Goal: Task Accomplishment & Management: Manage account settings

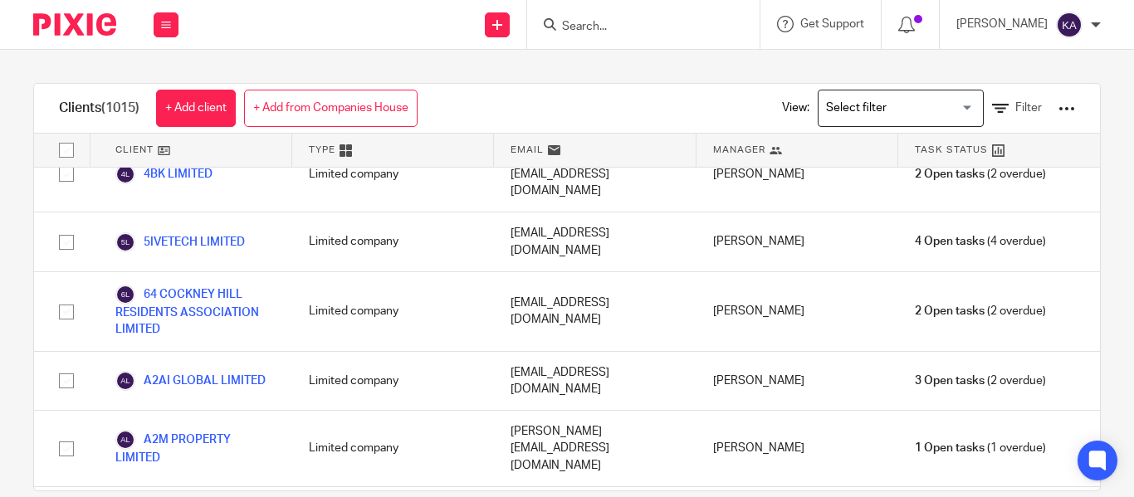
scroll to position [6355, 0]
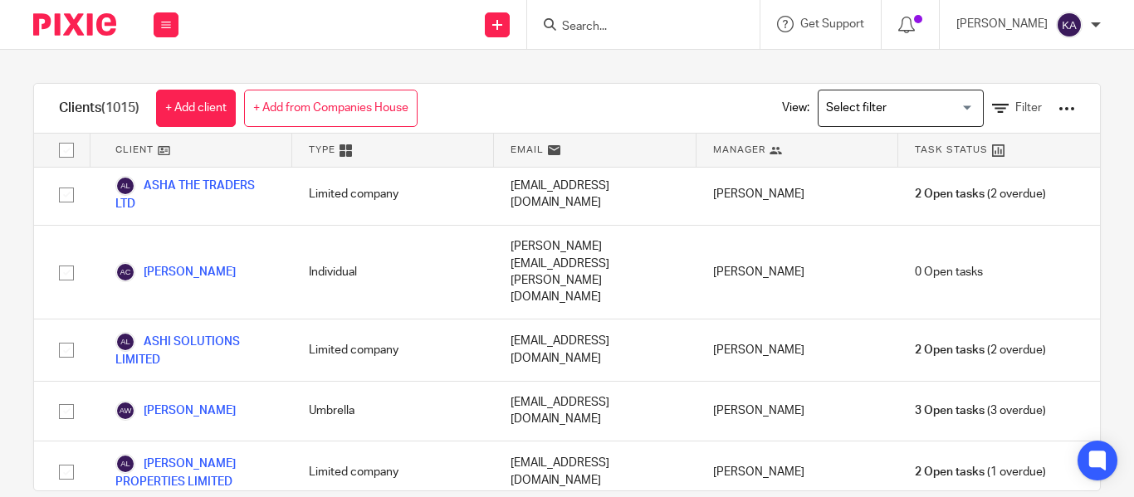
drag, startPoint x: 265, startPoint y: 330, endPoint x: 173, endPoint y: 330, distance: 92.2
click at [586, 91] on div "Clients (1015) + Add client + Add from Companies House View: Loading... Filter" at bounding box center [567, 109] width 1066 height 50
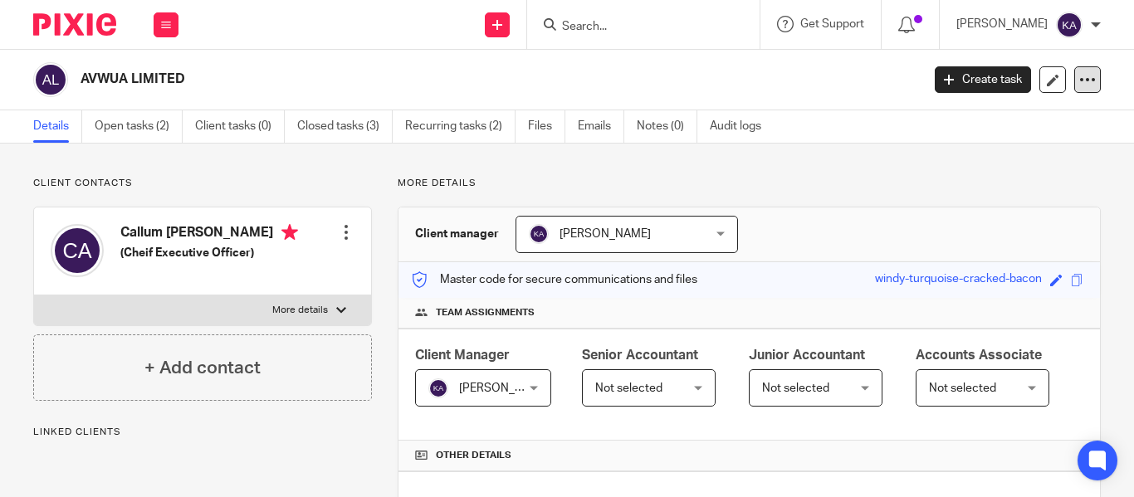
click at [1084, 81] on div at bounding box center [1087, 79] width 27 height 27
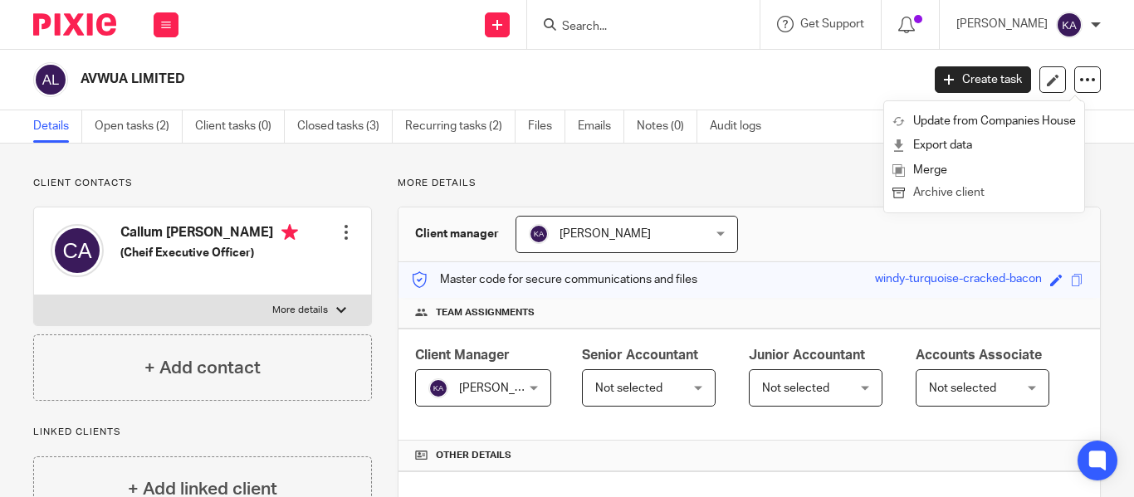
click at [963, 188] on button "Archive client" at bounding box center [985, 194] width 184 height 22
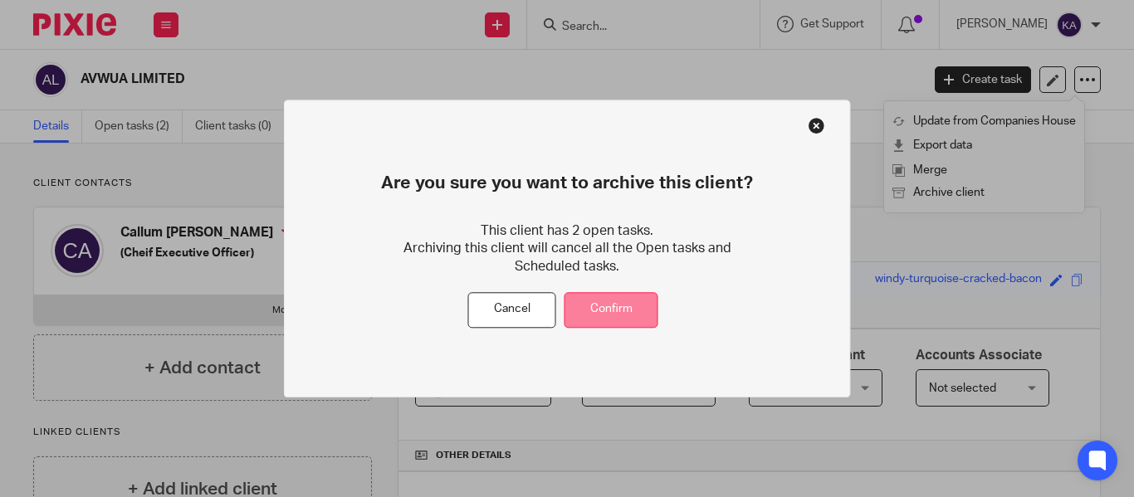
click at [649, 310] on button "Confirm" at bounding box center [612, 310] width 94 height 36
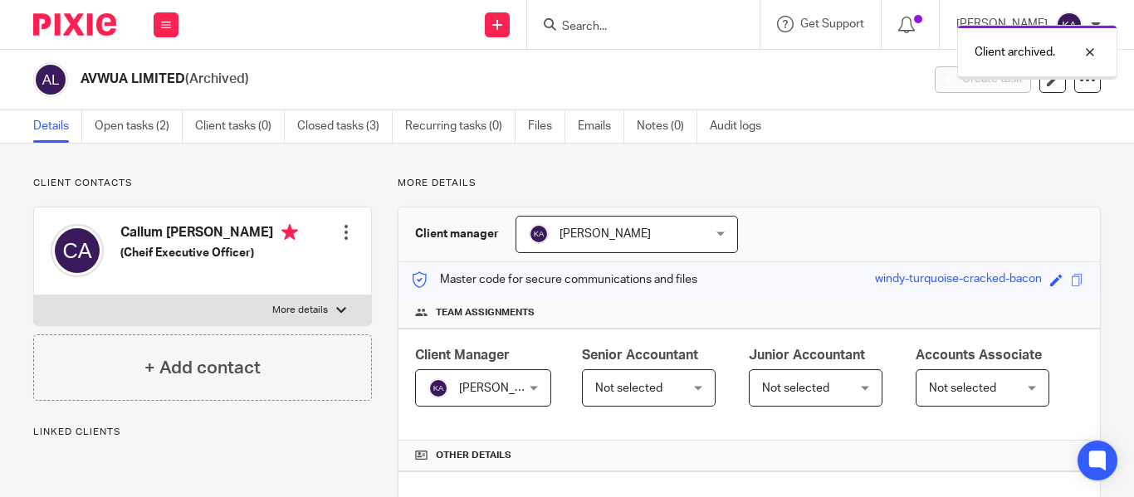
click at [172, 75] on h2 "AVWUA LIMITED (Archived)" at bounding box center [412, 79] width 663 height 17
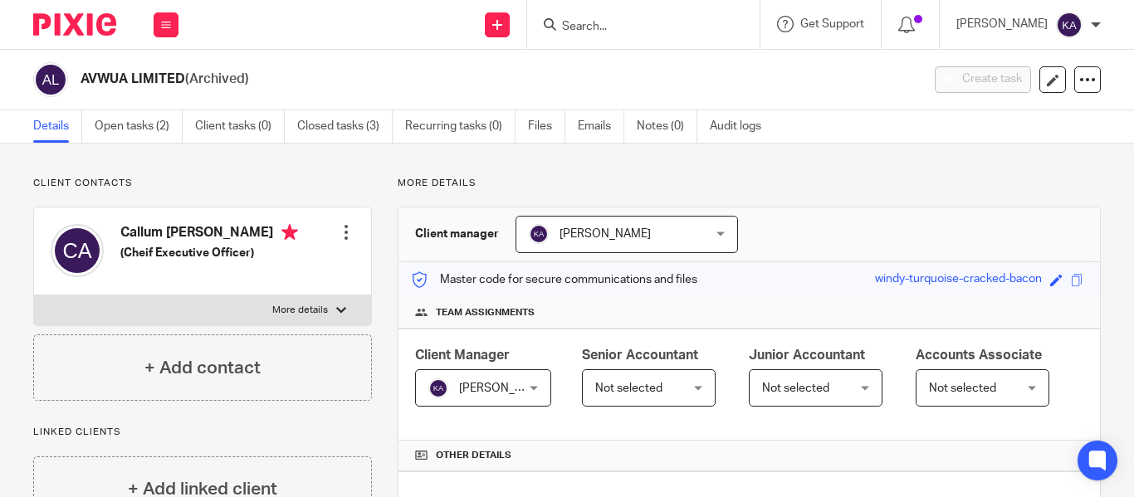
click at [129, 81] on h2 "AVWUA LIMITED (Archived)" at bounding box center [412, 79] width 663 height 17
click at [184, 77] on h2 "AVWUA LIMITED (Archived)" at bounding box center [412, 79] width 663 height 17
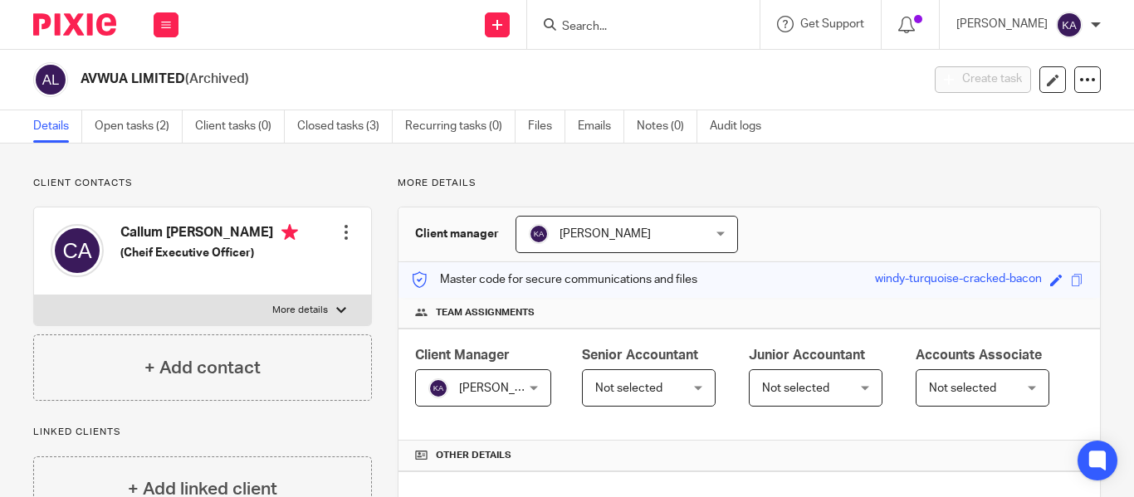
drag, startPoint x: 184, startPoint y: 77, endPoint x: 87, endPoint y: 79, distance: 96.3
click at [87, 79] on h2 "AVWUA LIMITED (Archived)" at bounding box center [412, 79] width 663 height 17
click at [115, 77] on h2 "AVWUA LIMITED (Archived)" at bounding box center [412, 79] width 663 height 17
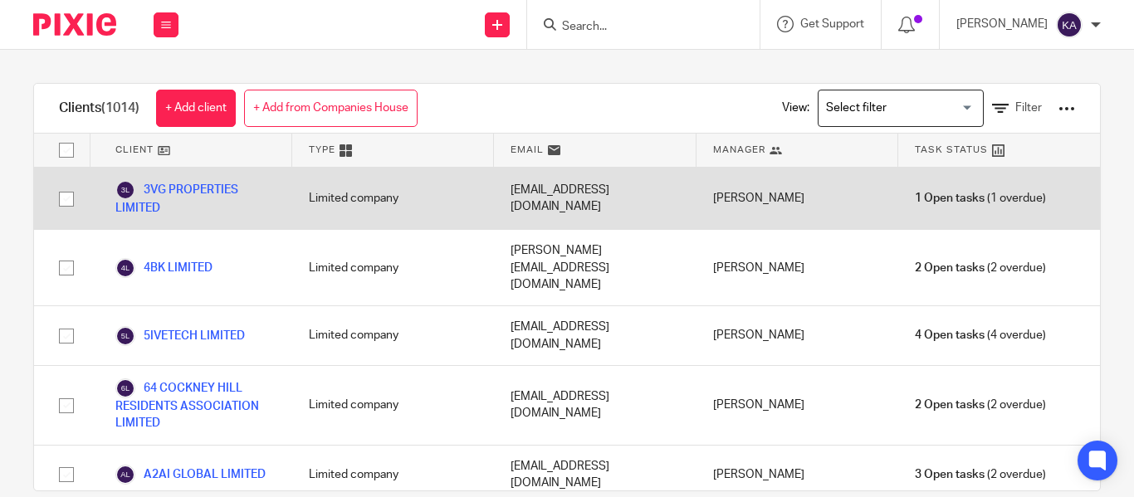
scroll to position [23866, 0]
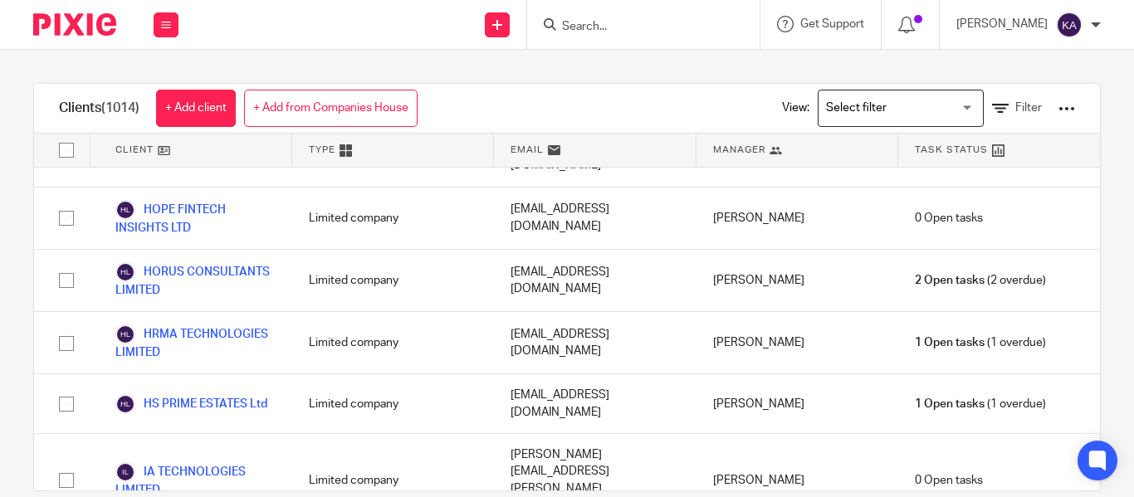
scroll to position [54407, 0]
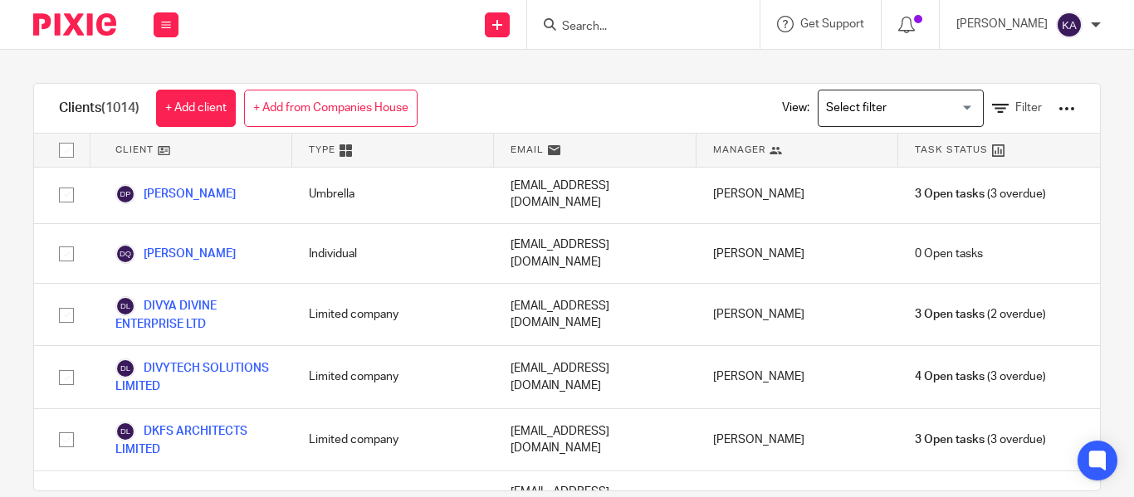
scroll to position [23849, 0]
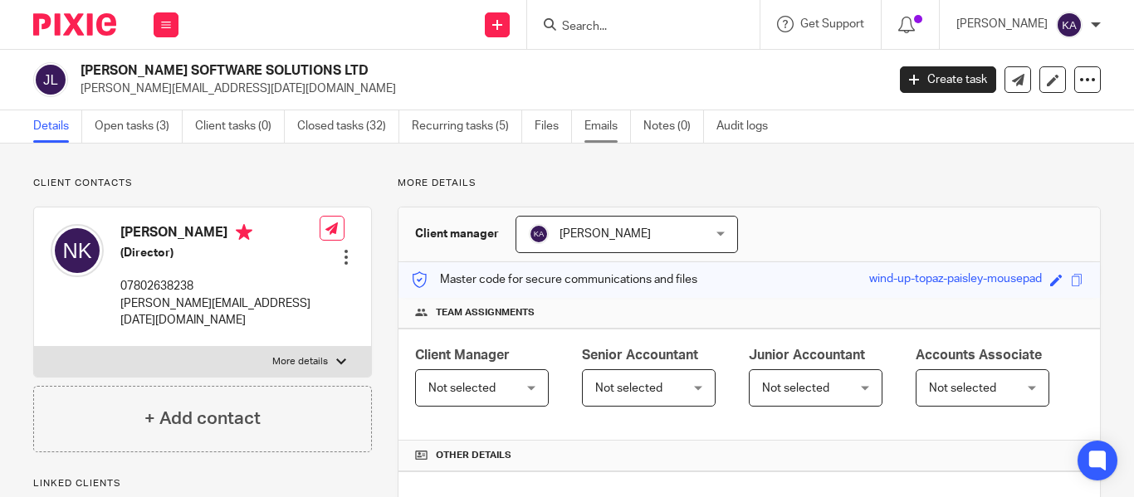
click at [620, 135] on link "Emails" at bounding box center [608, 126] width 47 height 32
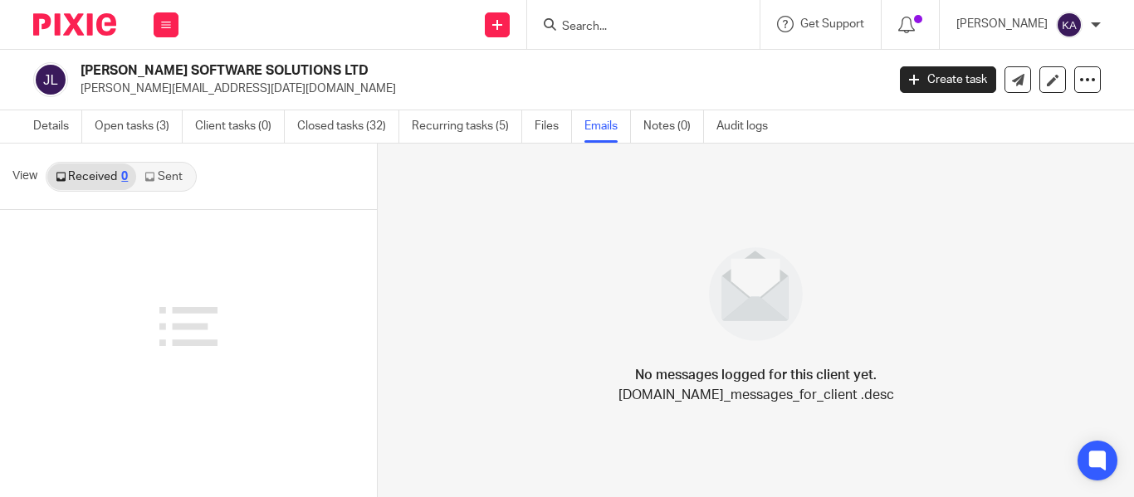
click at [621, 131] on link "Emails" at bounding box center [608, 126] width 47 height 32
click at [148, 178] on icon at bounding box center [149, 177] width 10 height 10
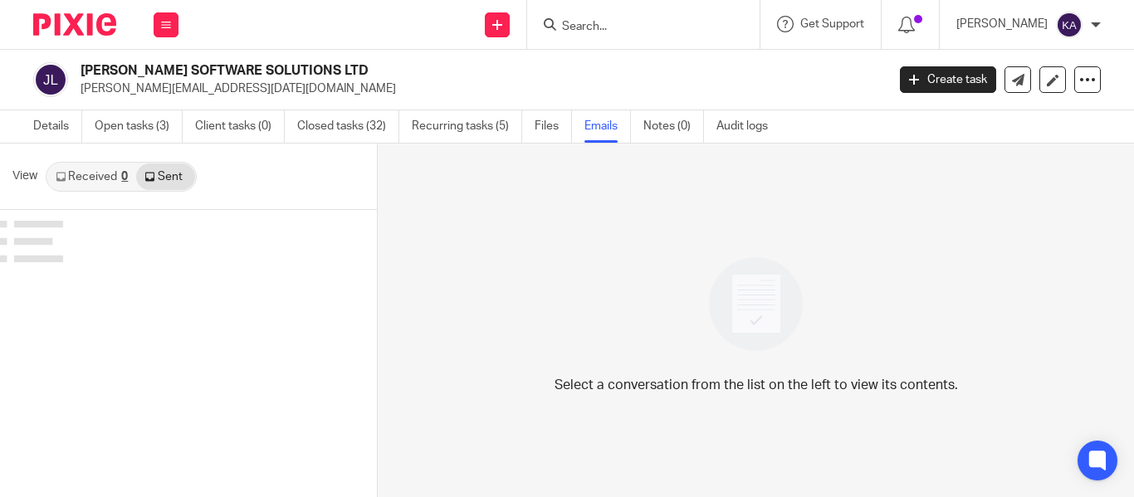
click at [159, 175] on link "Sent" at bounding box center [165, 177] width 58 height 27
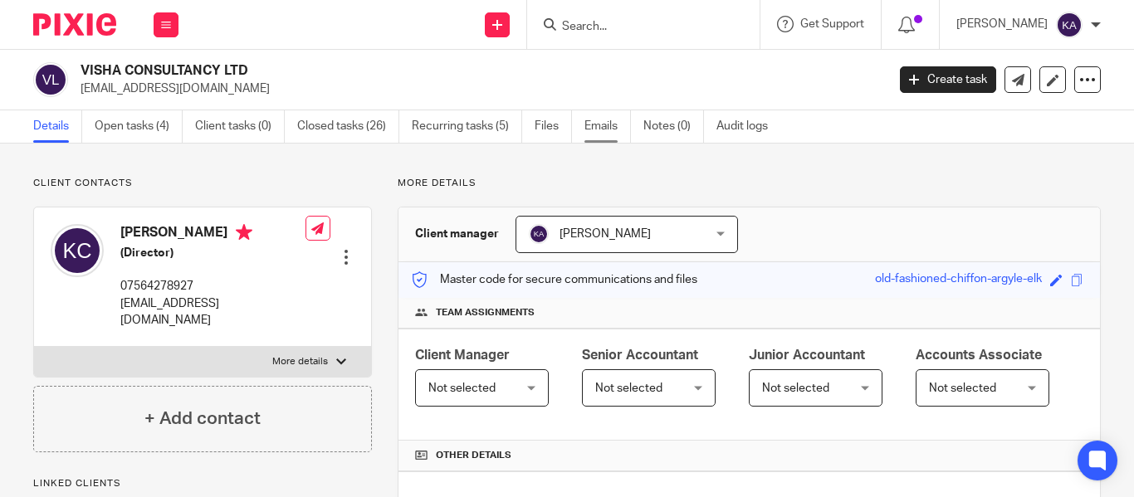
click at [594, 119] on link "Emails" at bounding box center [608, 126] width 47 height 32
click at [605, 129] on link "Emails" at bounding box center [608, 126] width 47 height 32
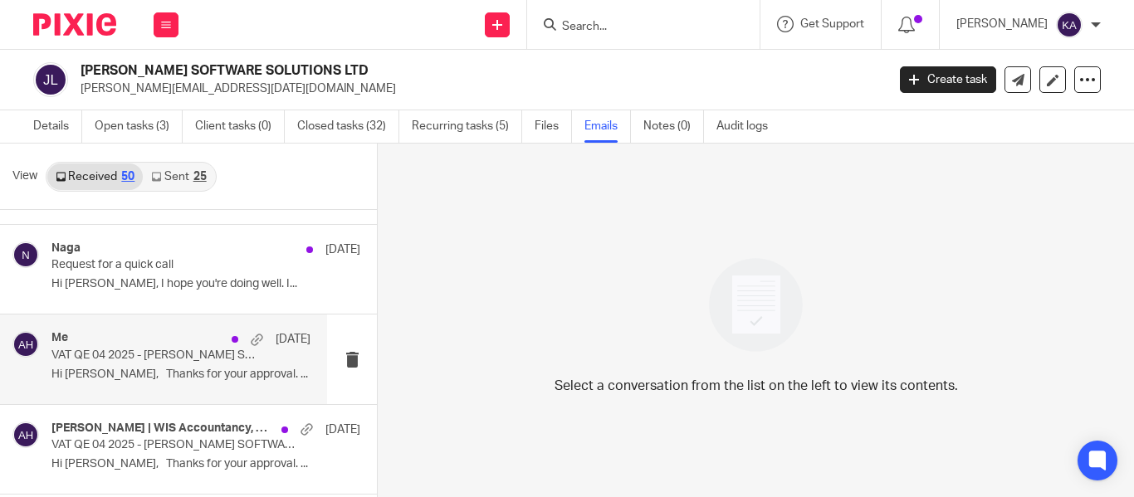
scroll to position [1993, 0]
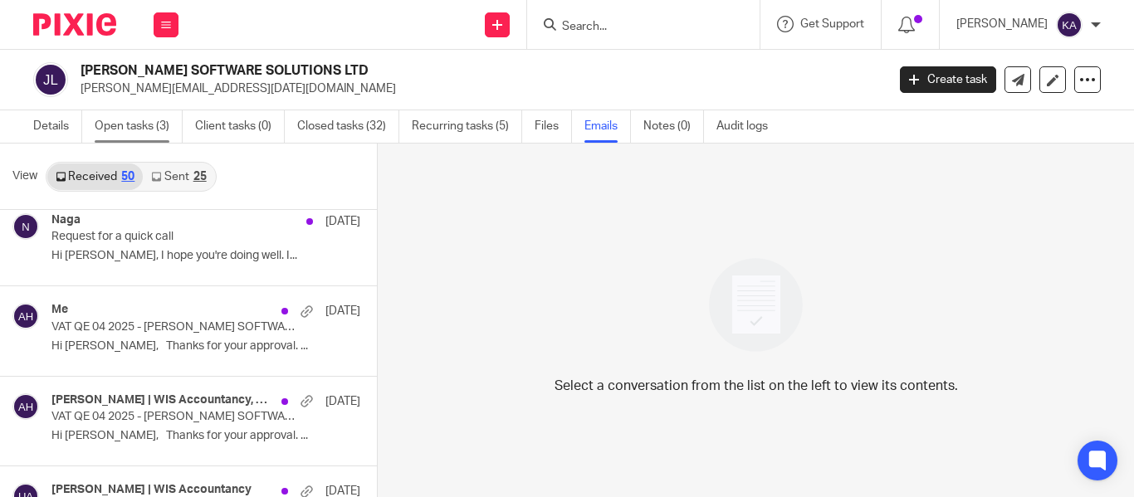
click at [143, 116] on link "Open tasks (3)" at bounding box center [139, 126] width 88 height 32
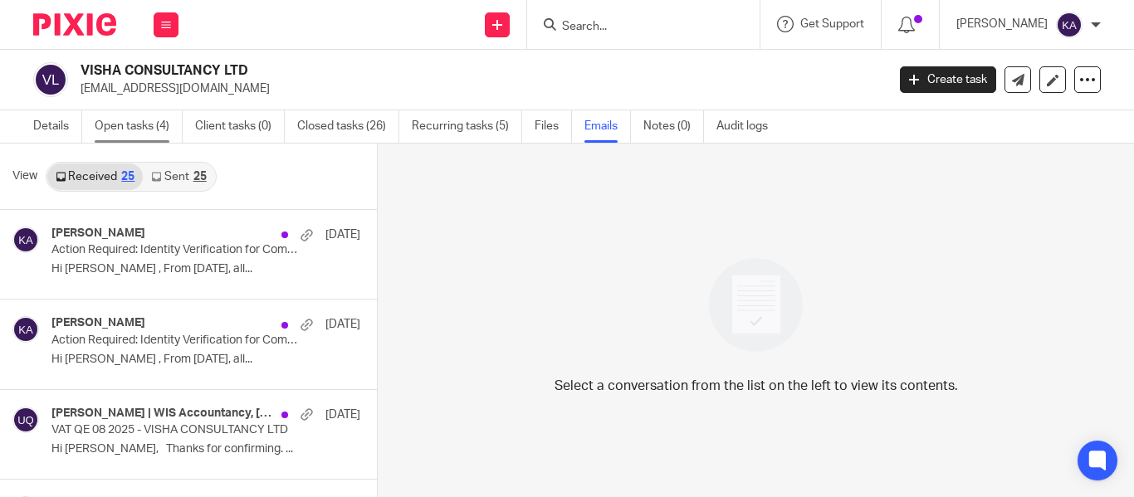
click at [165, 130] on link "Open tasks (4)" at bounding box center [139, 126] width 88 height 32
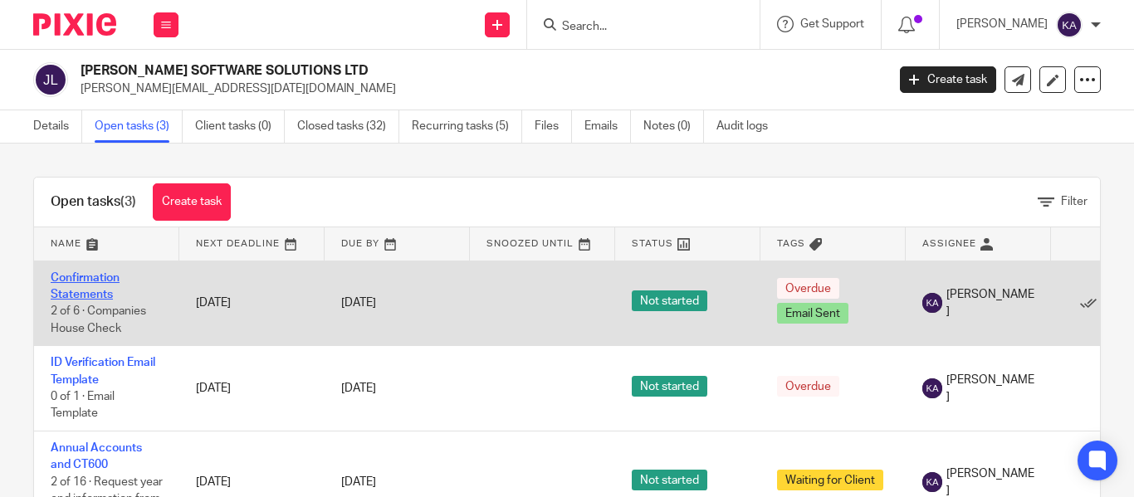
click at [79, 292] on link "Confirmation Statements" at bounding box center [85, 286] width 69 height 28
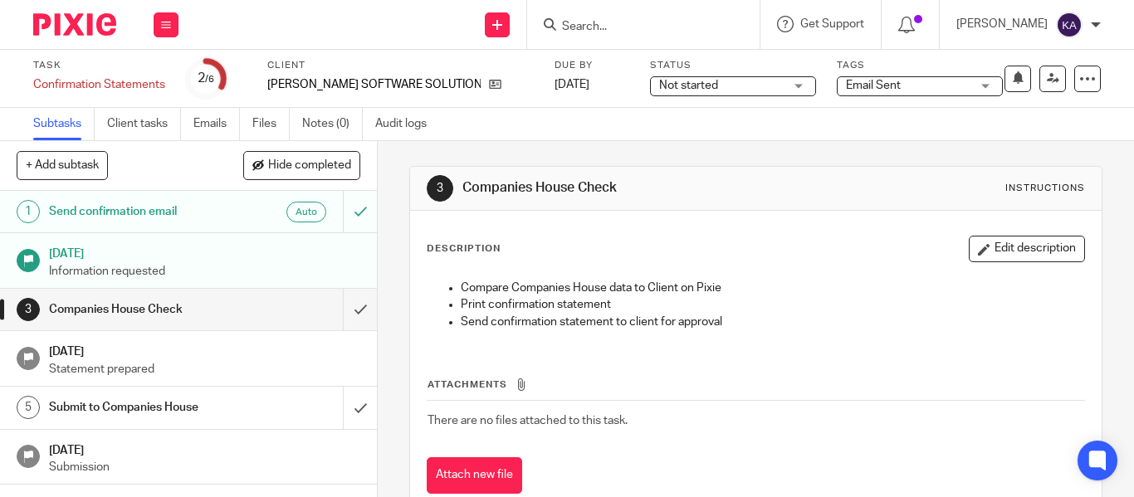
click at [125, 213] on h1 "Send confirmation email" at bounding box center [141, 211] width 185 height 25
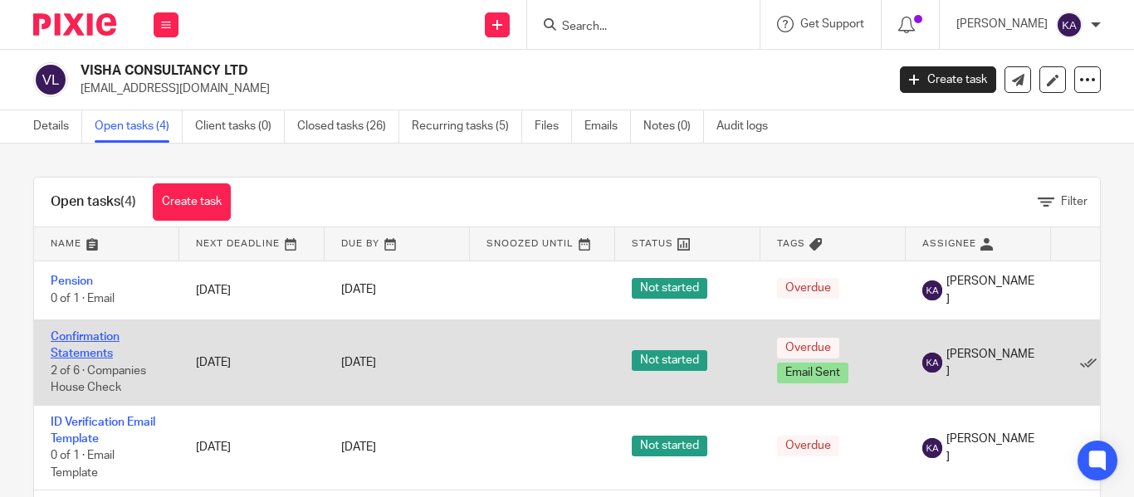
click at [91, 338] on link "Confirmation Statements" at bounding box center [85, 345] width 69 height 28
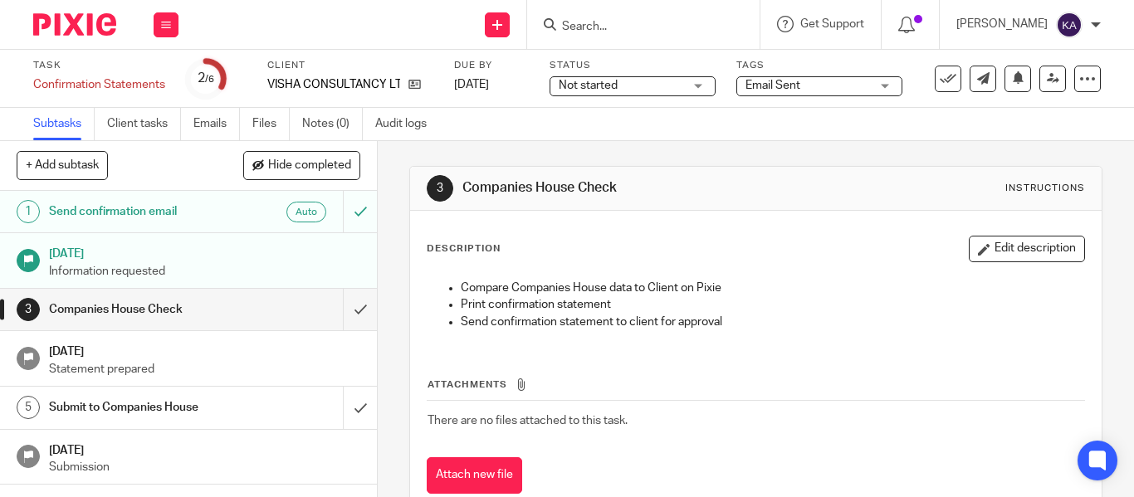
click at [121, 218] on h1 "Send confirmation email" at bounding box center [141, 211] width 185 height 25
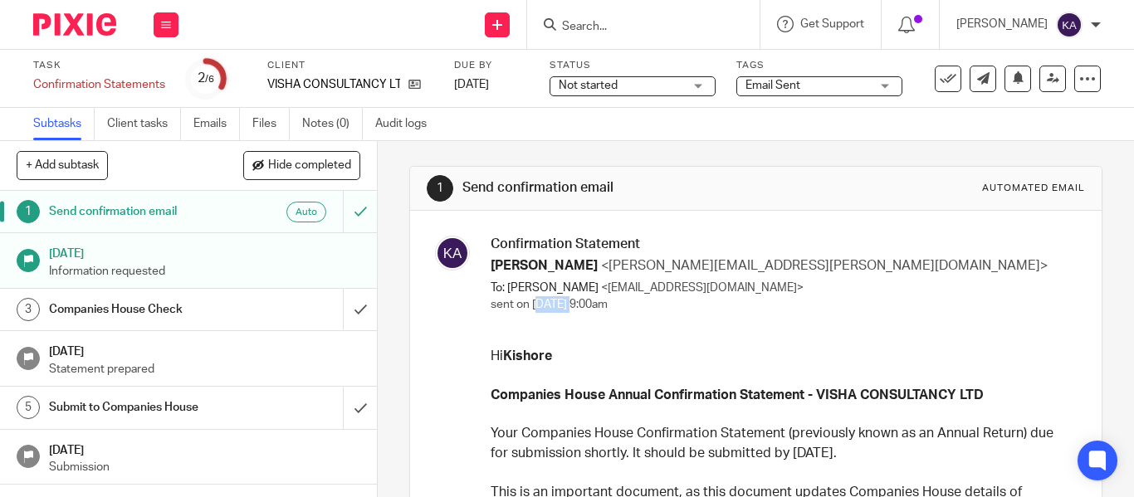
drag, startPoint x: 532, startPoint y: 308, endPoint x: 576, endPoint y: 306, distance: 44.1
click at [576, 306] on span "sent on 8 Sep 2025 9:00am" at bounding box center [549, 305] width 117 height 12
click at [1079, 81] on icon at bounding box center [1087, 79] width 17 height 17
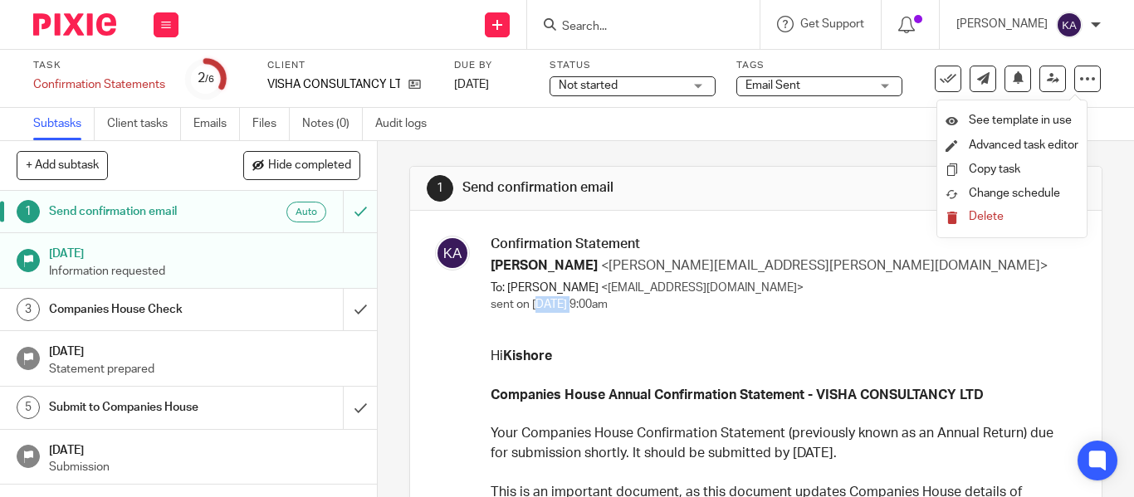
click at [1006, 213] on button "Delete" at bounding box center [1012, 217] width 133 height 13
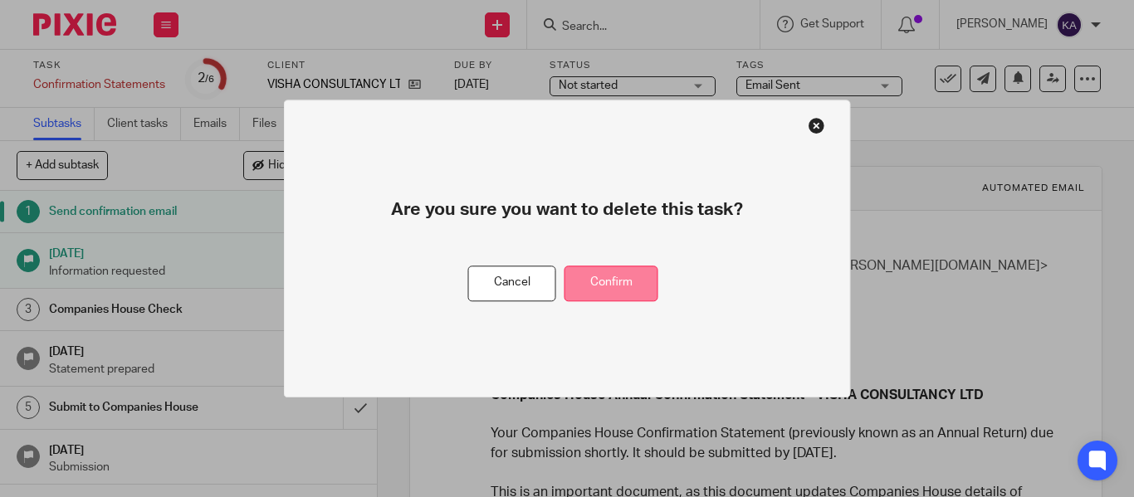
click at [629, 276] on button "Confirm" at bounding box center [612, 284] width 94 height 36
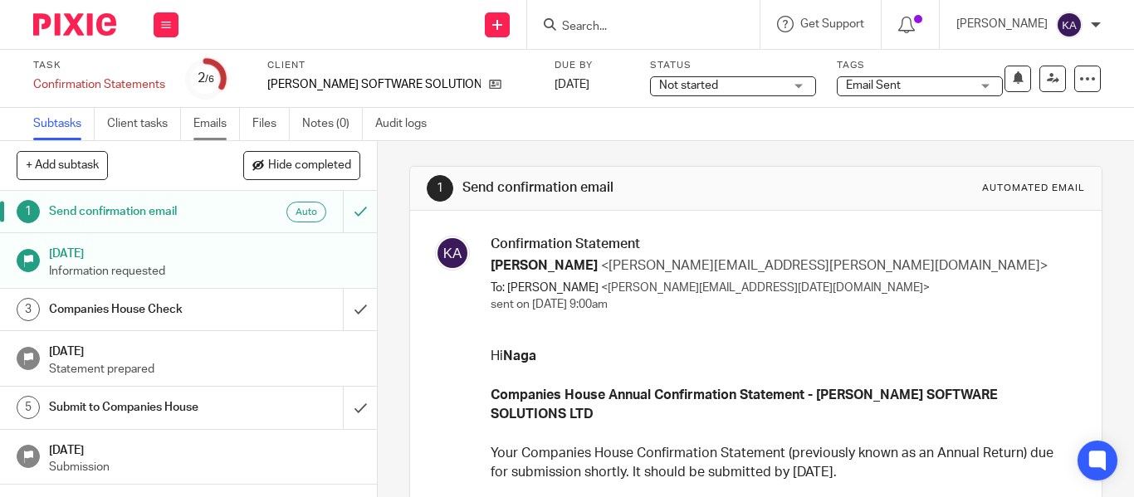
click at [228, 122] on link "Emails" at bounding box center [216, 124] width 47 height 32
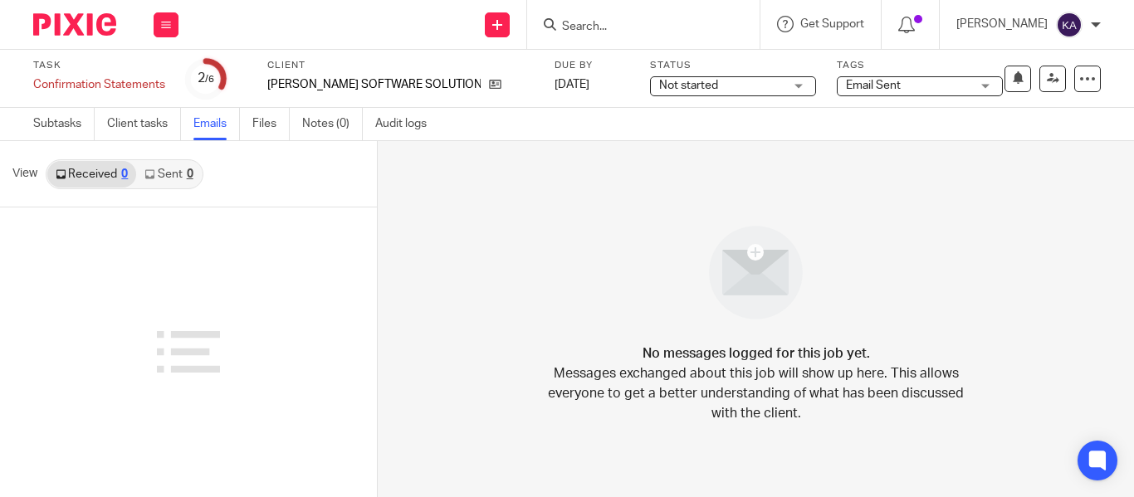
click at [178, 177] on link "Sent 0" at bounding box center [168, 174] width 65 height 27
click at [105, 188] on div "Received 0 Sent 0" at bounding box center [125, 174] width 158 height 30
click at [127, 171] on div "0" at bounding box center [124, 175] width 7 height 12
click at [163, 161] on link "Sent 0" at bounding box center [168, 174] width 65 height 27
click at [201, 184] on link "Sent 0" at bounding box center [168, 174] width 65 height 27
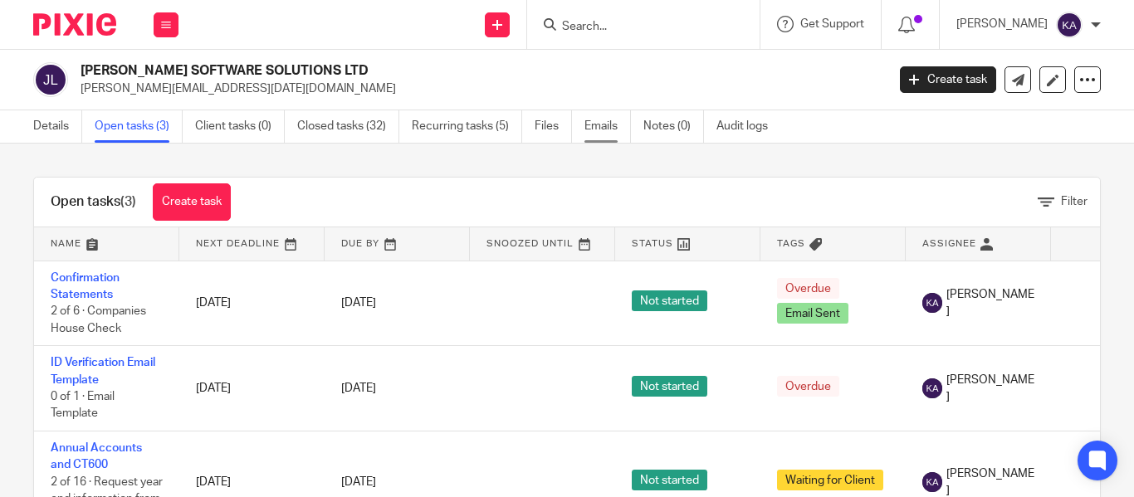
drag, startPoint x: 0, startPoint y: 0, endPoint x: 610, endPoint y: 130, distance: 624.1
click at [610, 130] on link "Emails" at bounding box center [608, 126] width 47 height 32
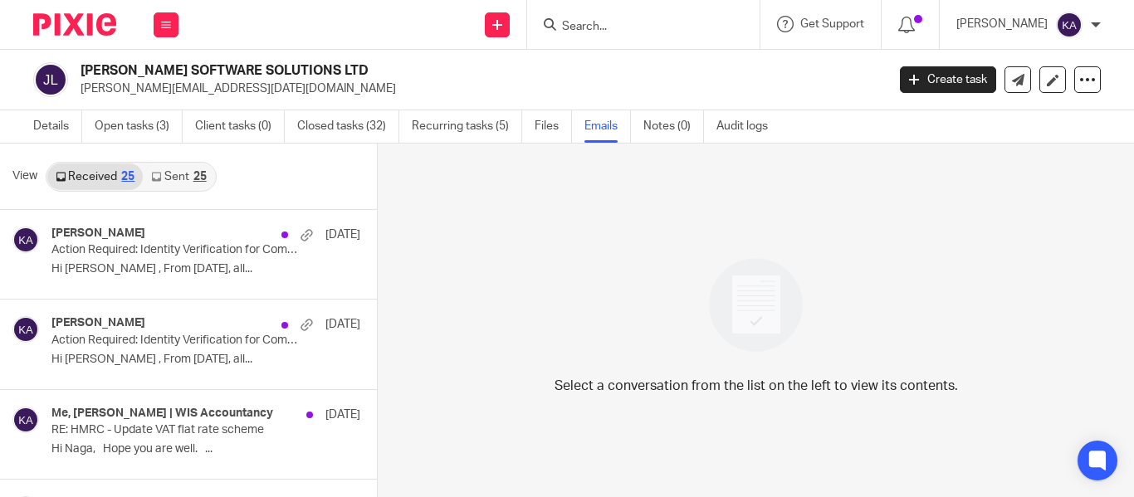
click at [175, 185] on link "Sent 25" at bounding box center [178, 177] width 71 height 27
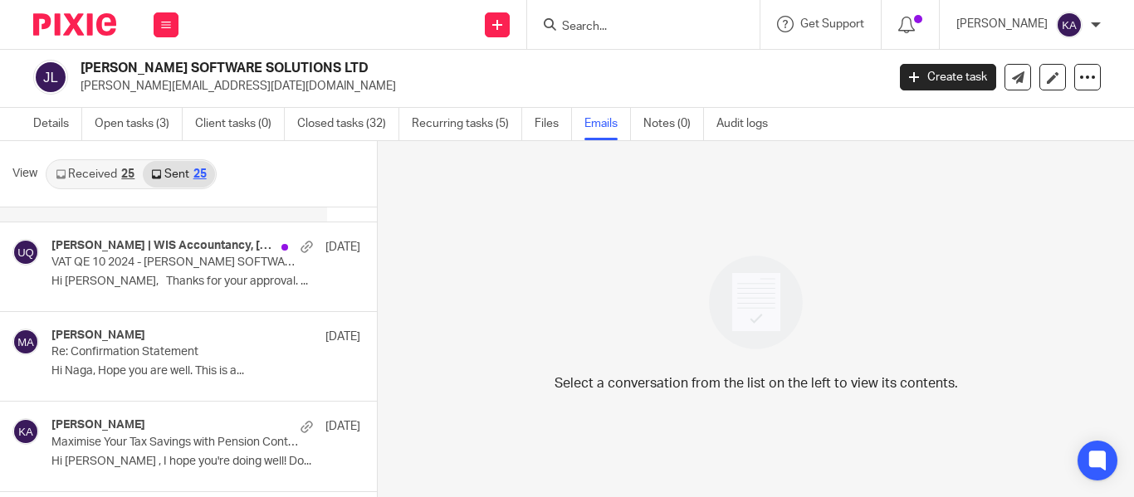
scroll to position [2014, 0]
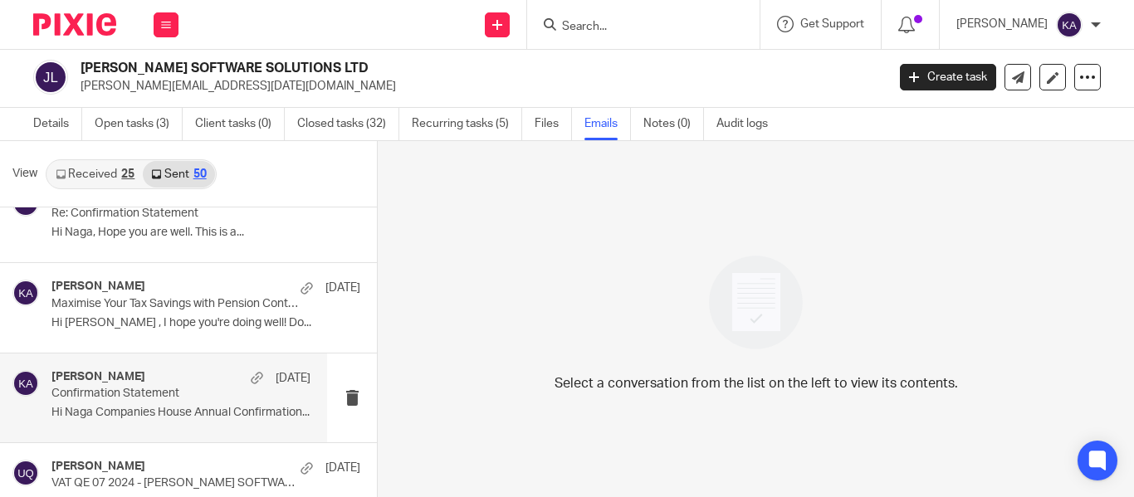
click at [147, 390] on p "Confirmation Statement" at bounding box center [155, 394] width 208 height 14
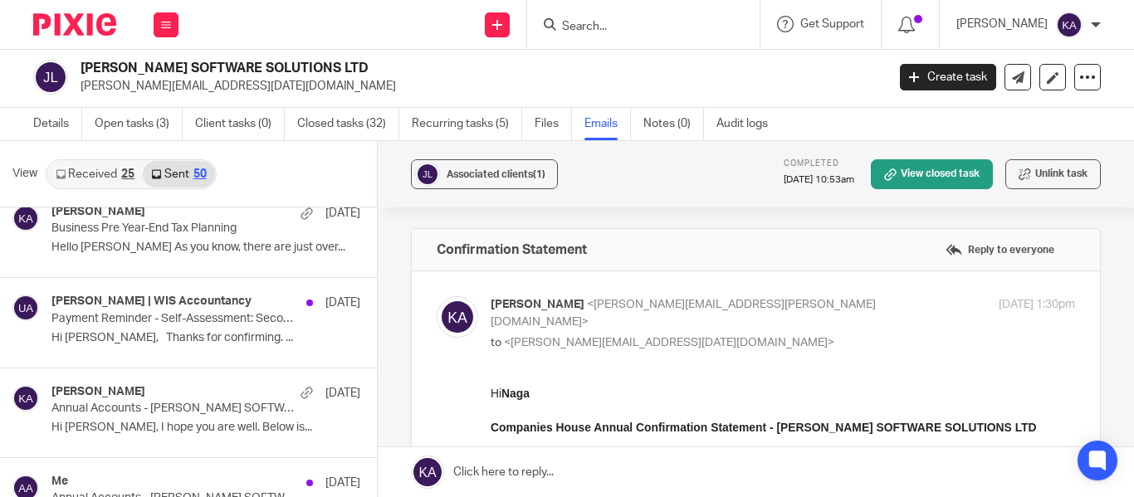
scroll to position [768, 0]
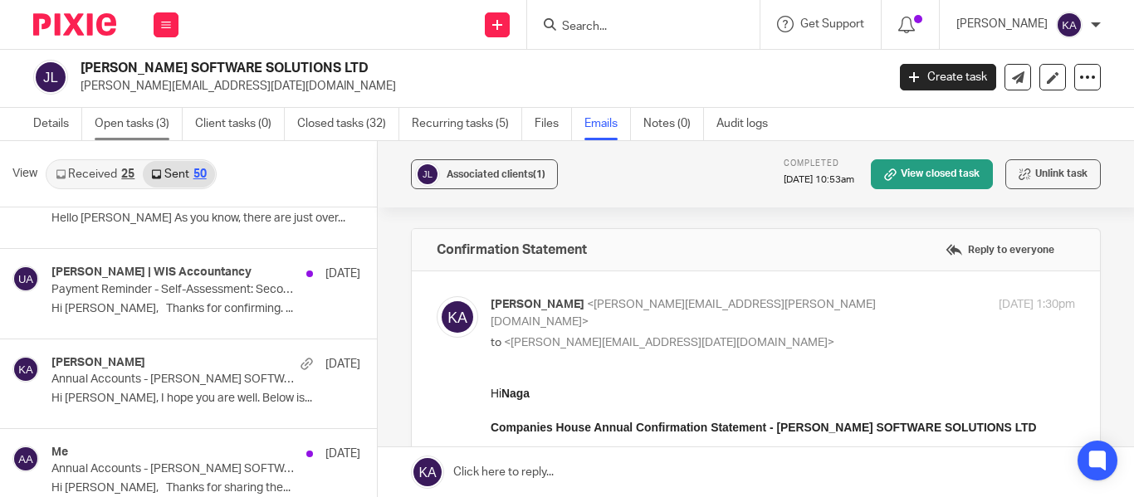
click at [127, 133] on link "Open tasks (3)" at bounding box center [139, 124] width 88 height 32
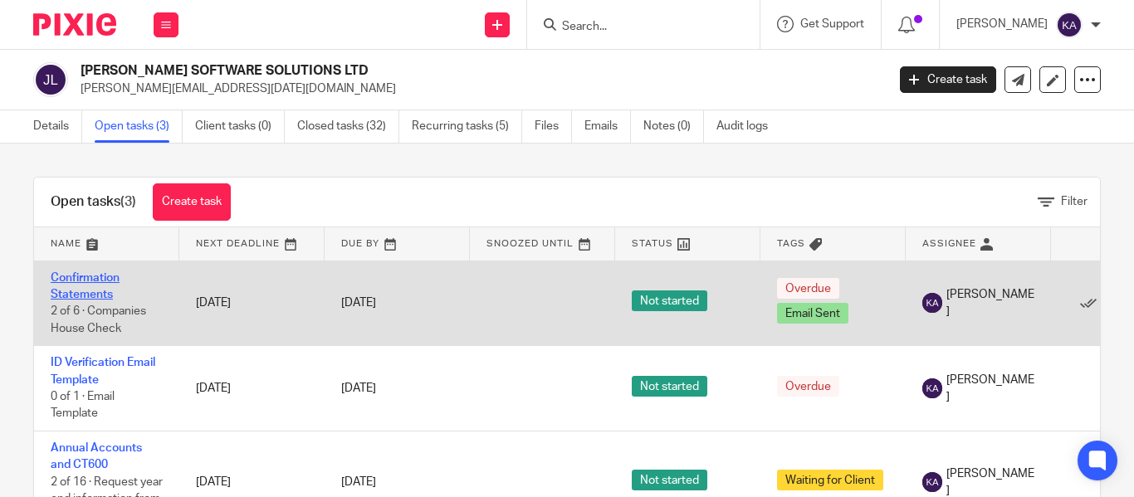
click at [86, 278] on link "Confirmation Statements" at bounding box center [85, 286] width 69 height 28
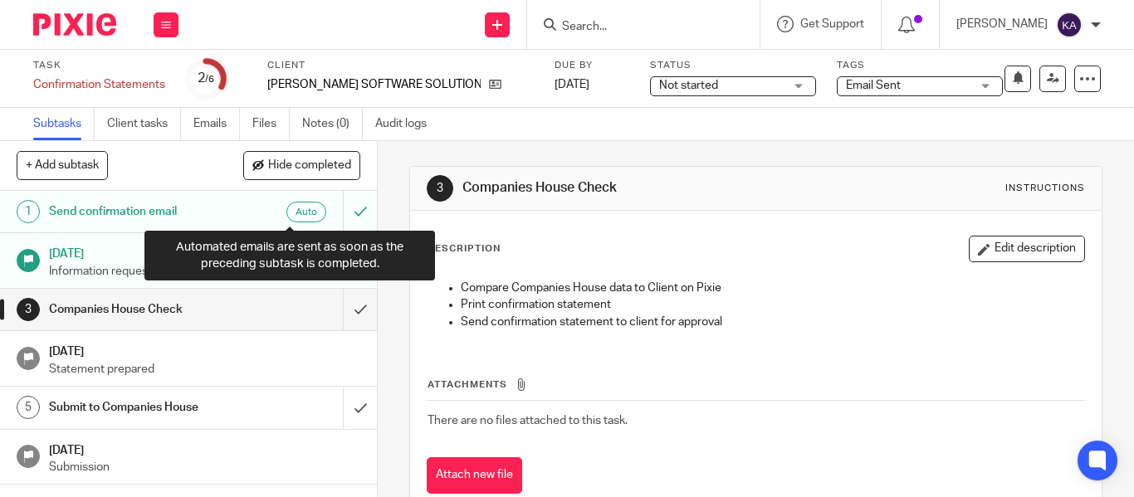
click at [301, 215] on div "Auto" at bounding box center [306, 212] width 40 height 21
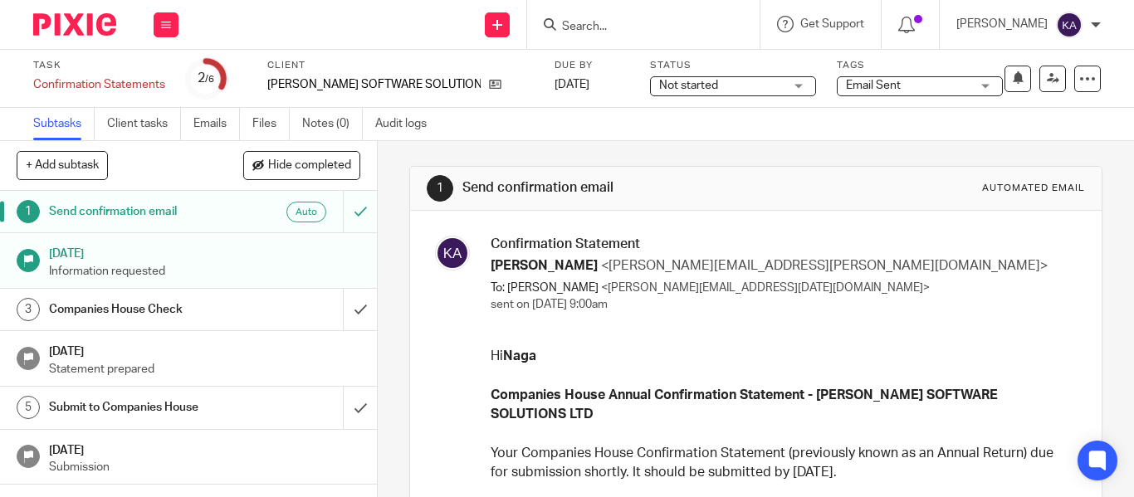
click at [343, 215] on div at bounding box center [360, 212] width 34 height 42
click at [347, 212] on div at bounding box center [360, 212] width 34 height 42
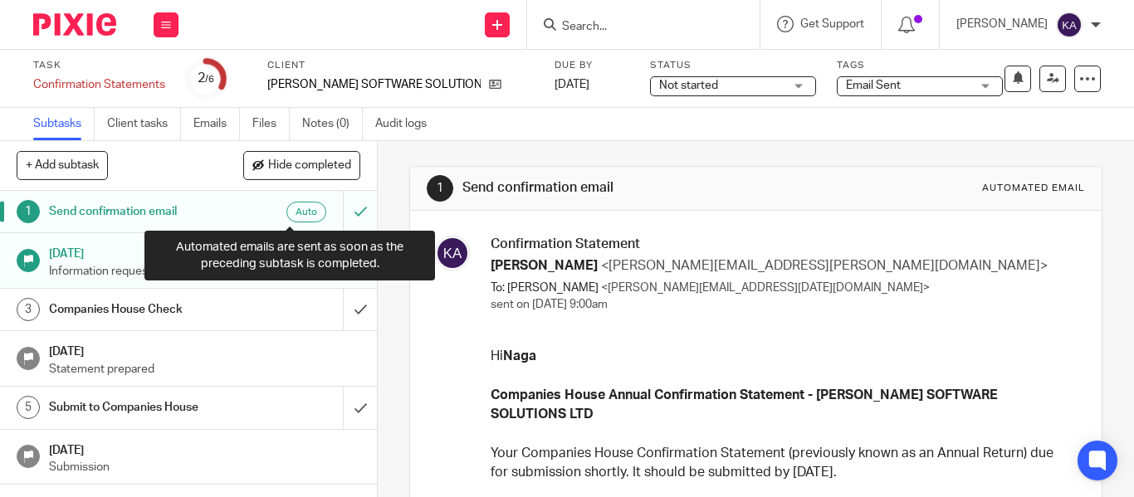
click at [303, 213] on div "Auto" at bounding box center [306, 212] width 40 height 21
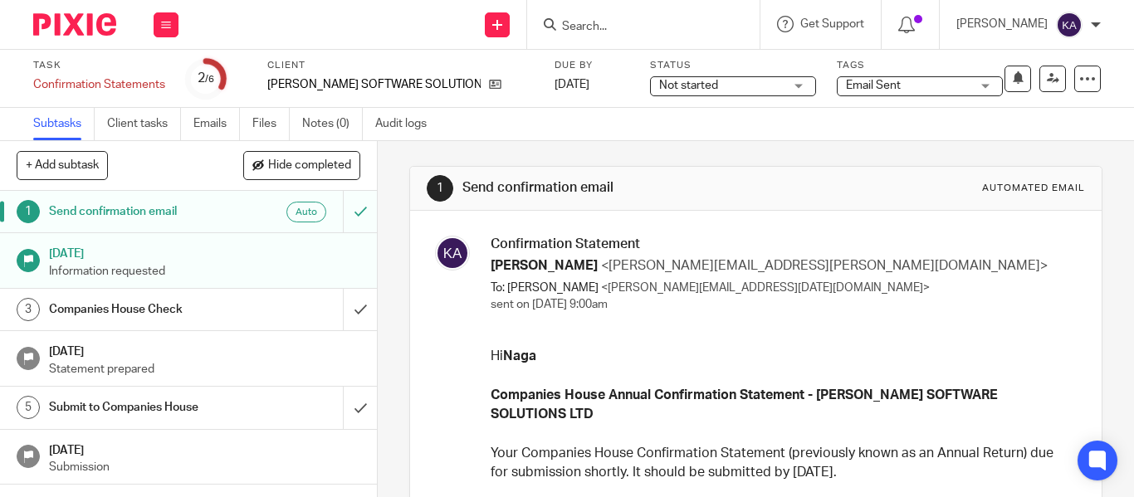
click at [1061, 86] on div "See template in use Advanced task editor Copy task Change schedule [GEOGRAPHIC_…" at bounding box center [1018, 79] width 166 height 27
click at [1074, 85] on div at bounding box center [1087, 79] width 27 height 27
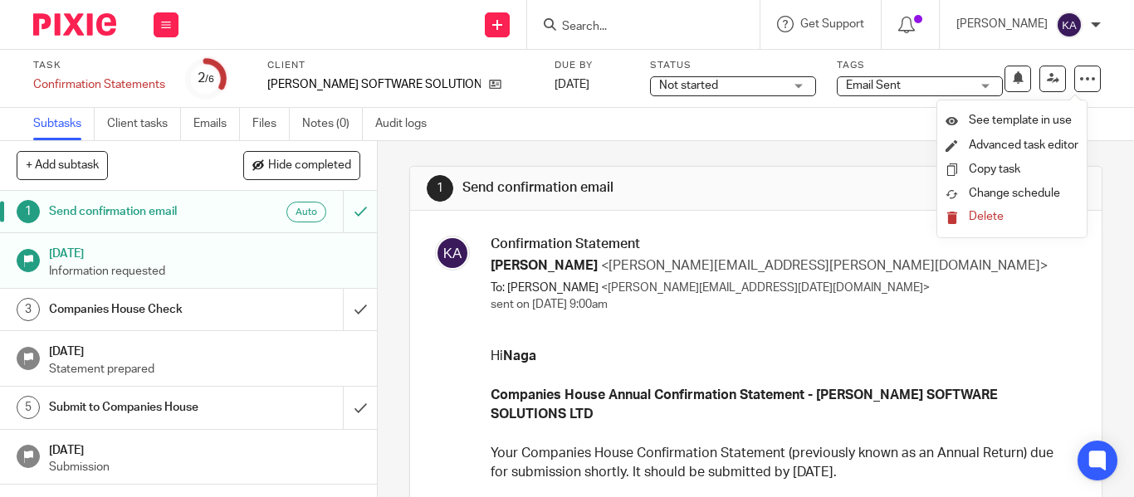
click at [976, 213] on span "Delete" at bounding box center [986, 217] width 35 height 12
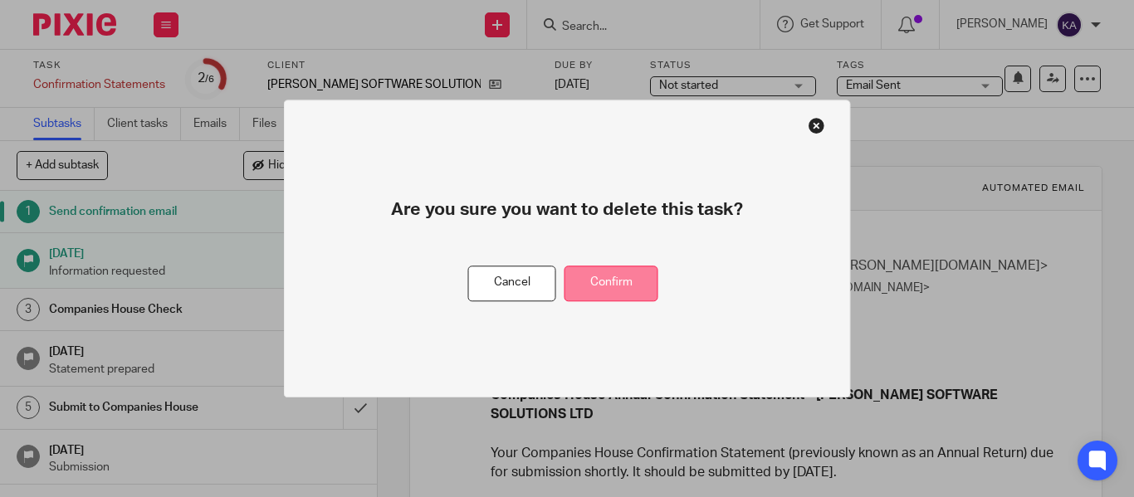
click at [609, 272] on button "Confirm" at bounding box center [612, 284] width 94 height 36
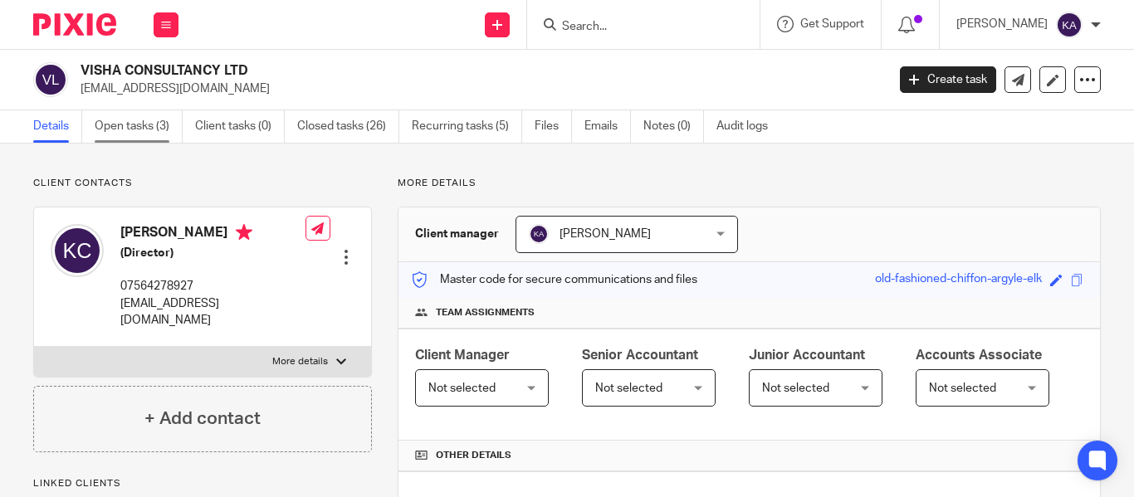
click at [134, 134] on link "Open tasks (3)" at bounding box center [139, 126] width 88 height 32
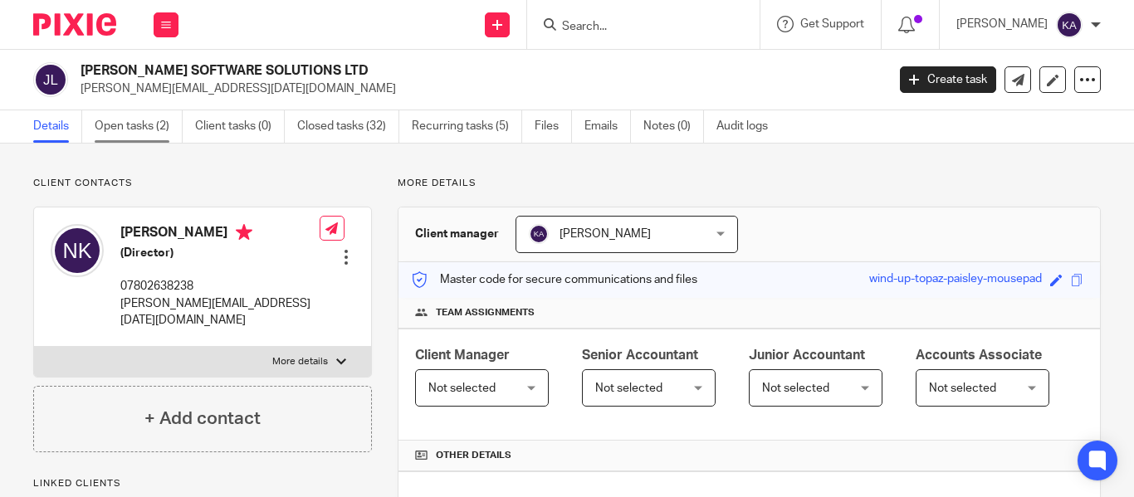
drag, startPoint x: 0, startPoint y: 0, endPoint x: 134, endPoint y: 134, distance: 189.1
click at [134, 134] on link "Open tasks (2)" at bounding box center [139, 126] width 88 height 32
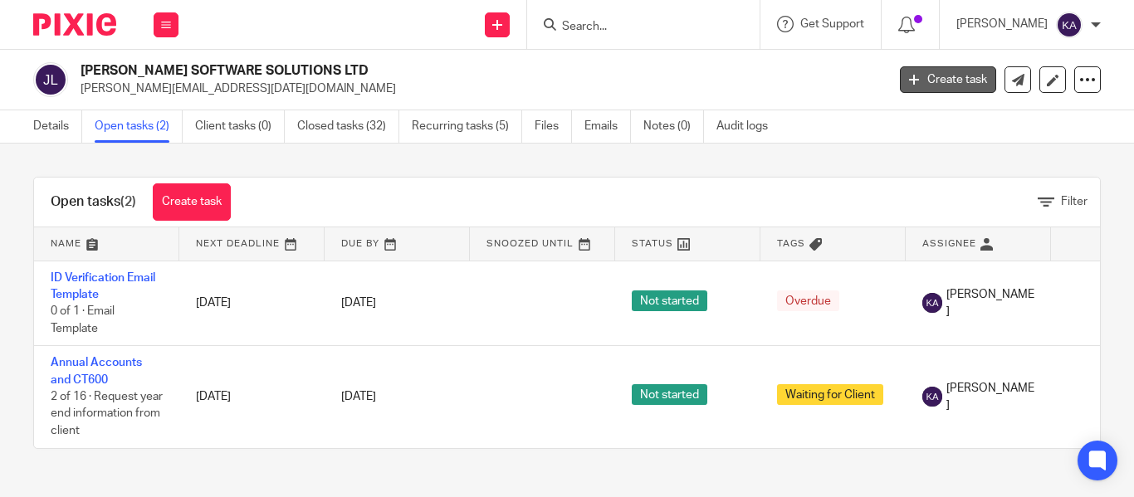
click at [943, 74] on link "Create task" at bounding box center [948, 79] width 96 height 27
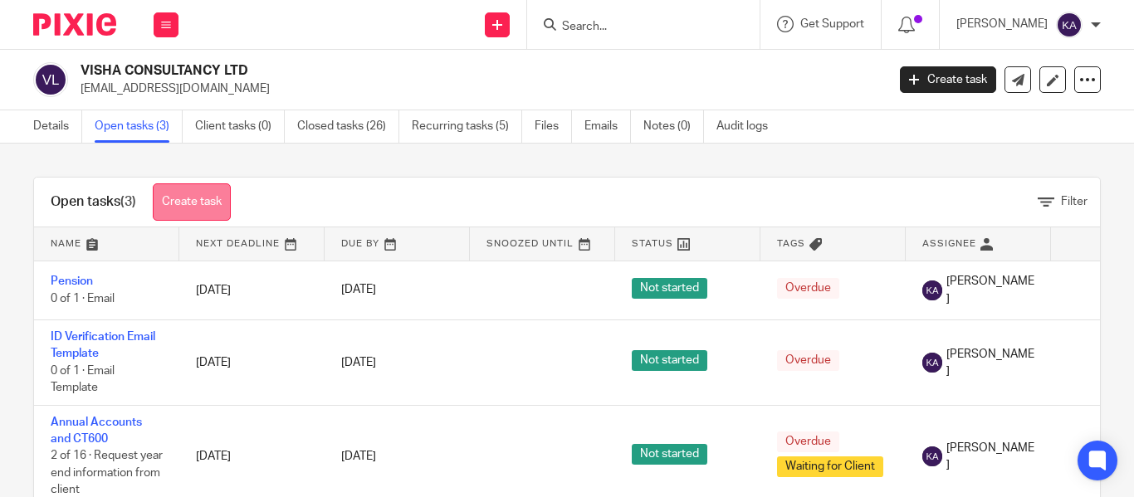
click at [188, 199] on link "Create task" at bounding box center [192, 202] width 78 height 37
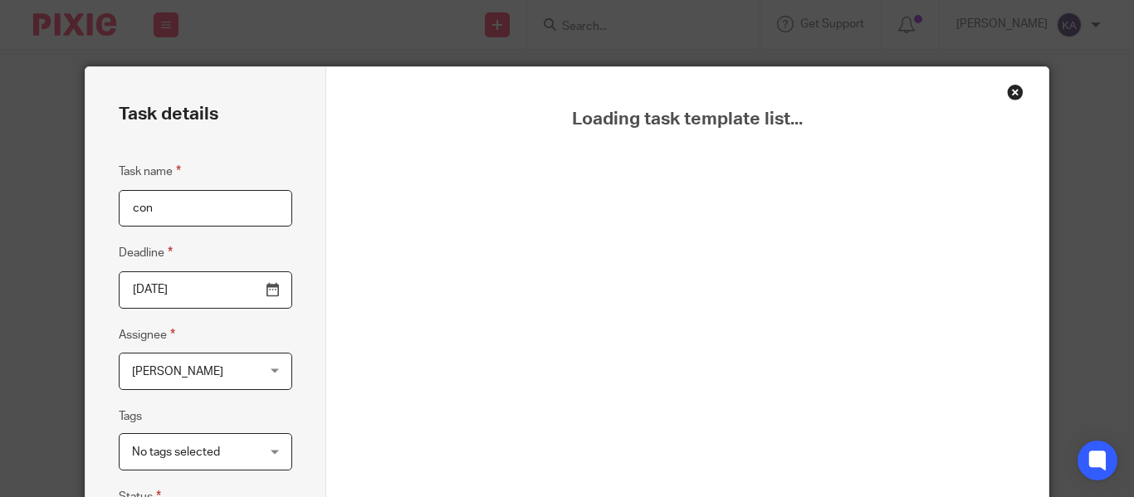
click at [228, 208] on input "con" at bounding box center [206, 208] width 174 height 37
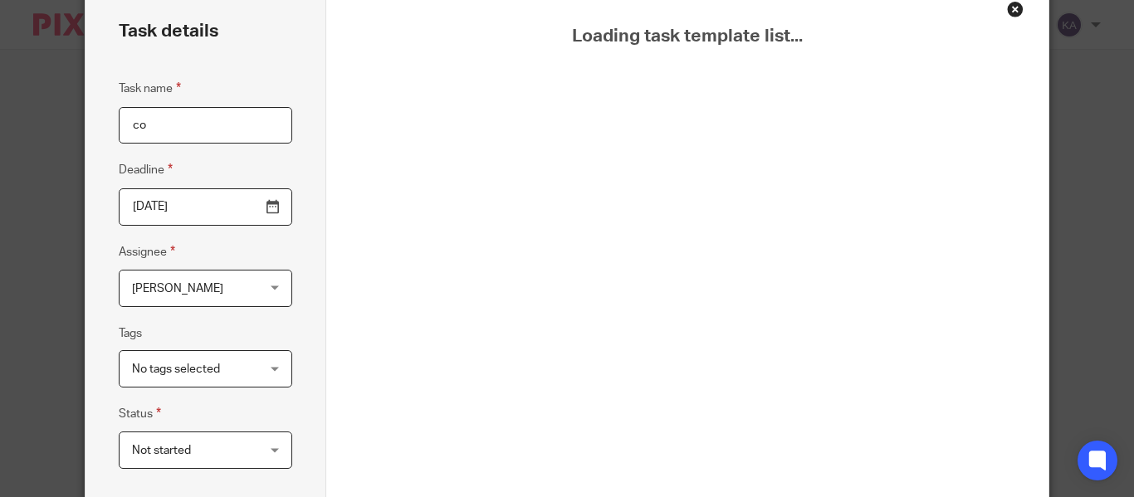
type input "c"
click at [1012, 12] on div "Close this dialog window" at bounding box center [1015, 9] width 17 height 17
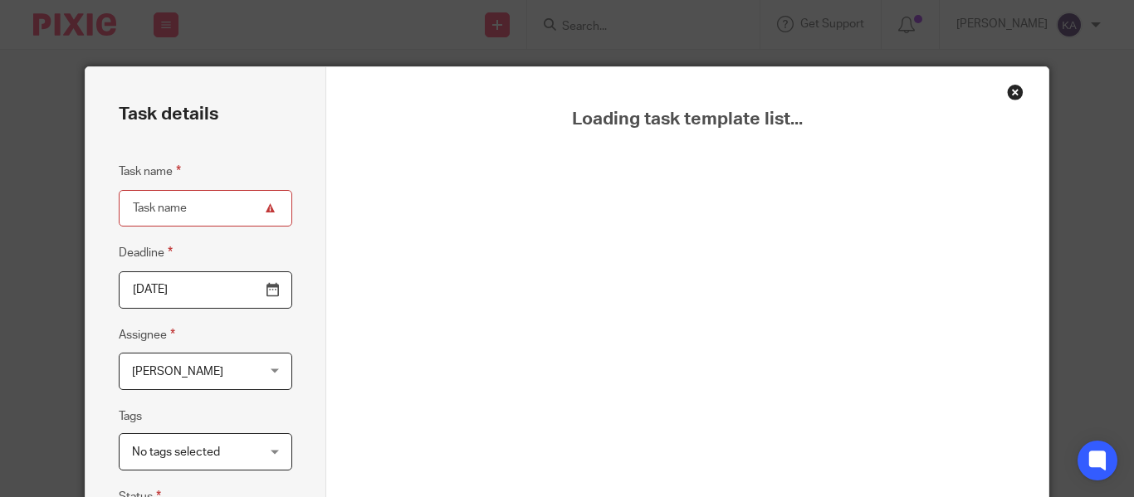
click at [1007, 85] on div "Close this dialog window" at bounding box center [1015, 92] width 17 height 17
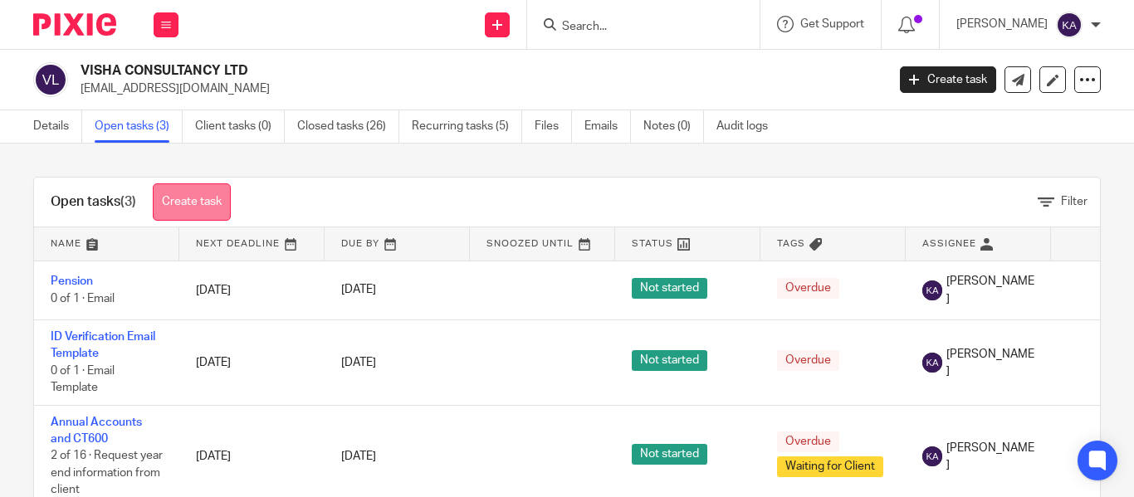
click at [189, 198] on link "Create task" at bounding box center [192, 202] width 78 height 37
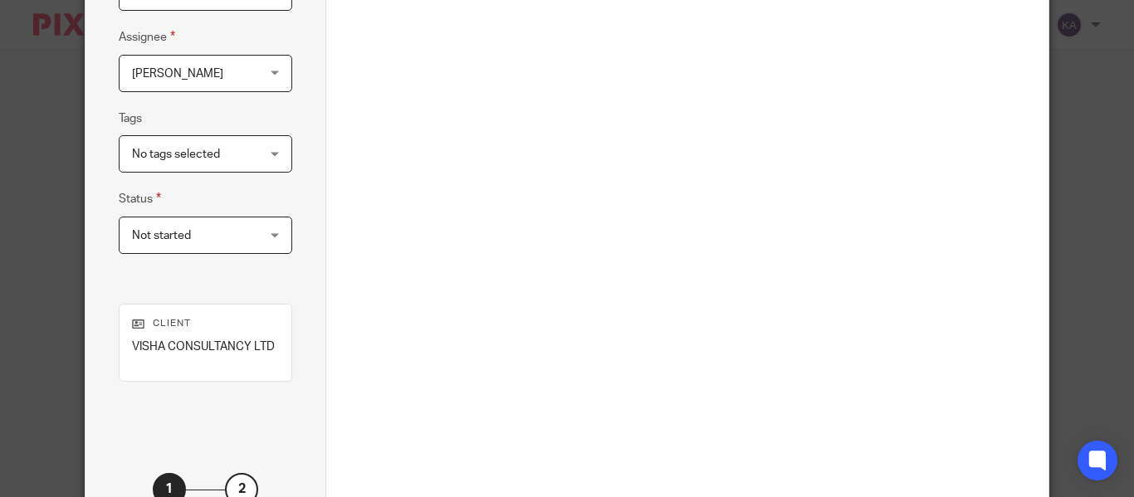
scroll to position [83, 0]
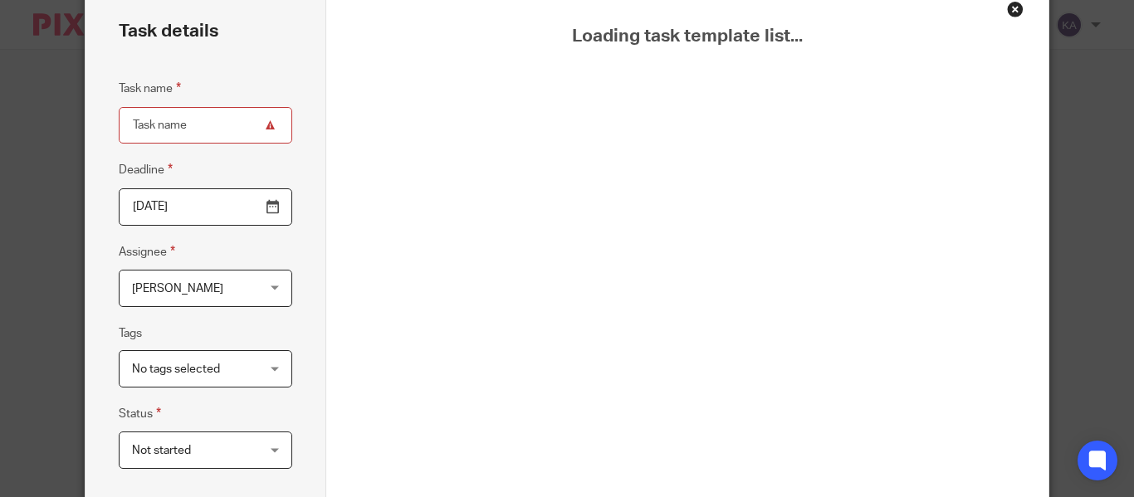
click at [1006, 17] on div "Loading task template list..." at bounding box center [687, 379] width 722 height 791
click at [1007, 12] on div "Close this dialog window" at bounding box center [1015, 9] width 17 height 17
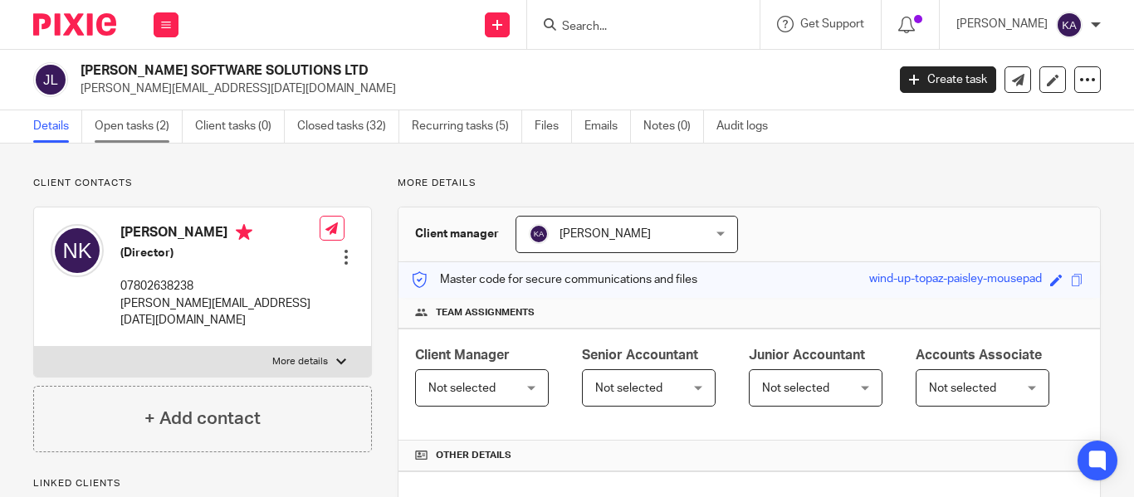
click at [141, 121] on link "Open tasks (2)" at bounding box center [139, 126] width 88 height 32
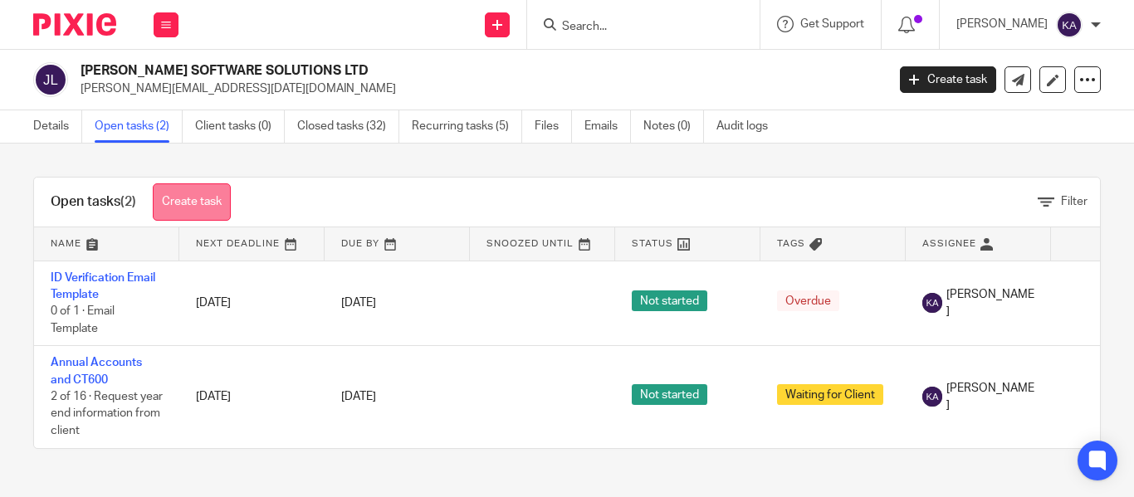
click at [180, 193] on link "Create task" at bounding box center [192, 202] width 78 height 37
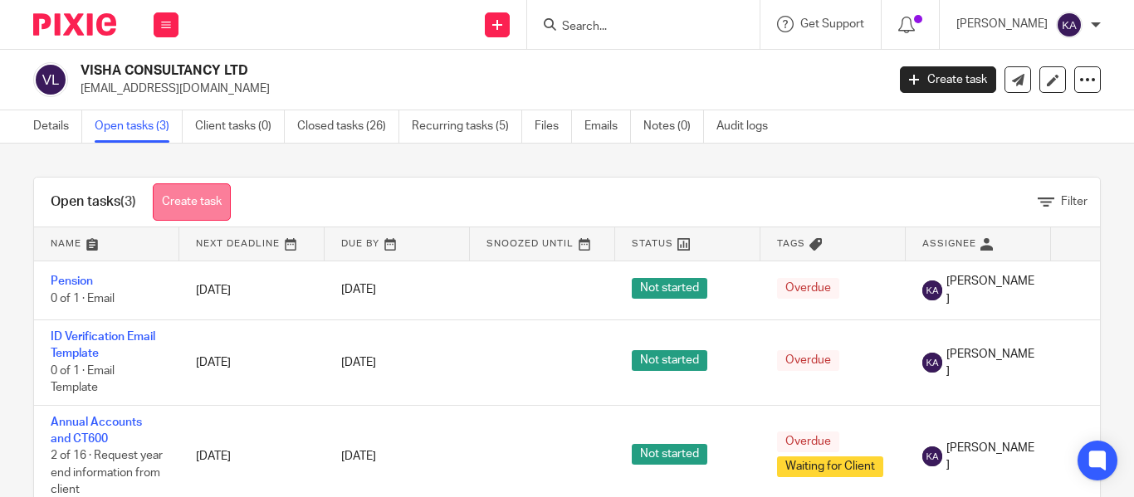
click at [209, 209] on link "Create task" at bounding box center [192, 202] width 78 height 37
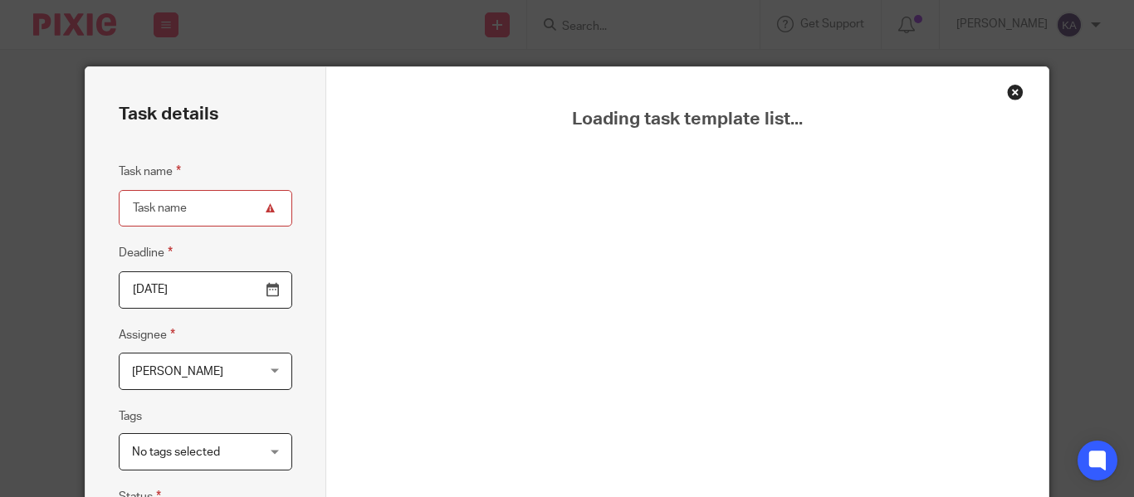
click at [1013, 91] on div "Close this dialog window" at bounding box center [1015, 92] width 17 height 17
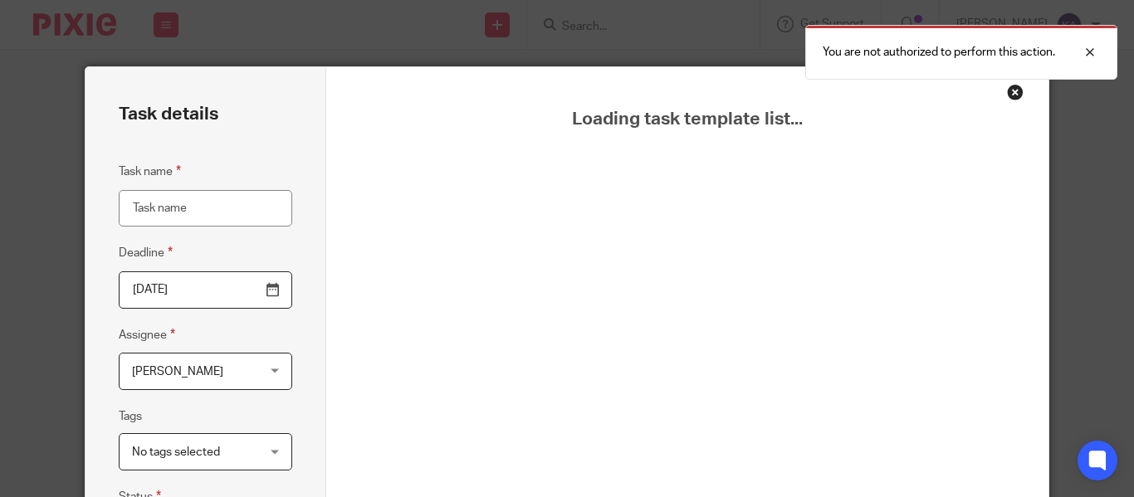
click at [1016, 88] on div "Close this dialog window" at bounding box center [1015, 92] width 17 height 17
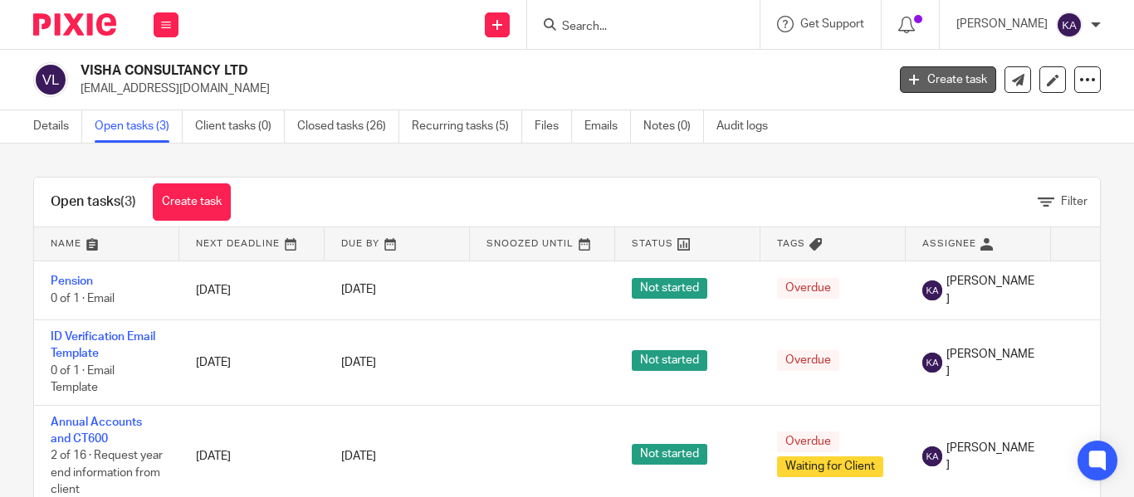
click at [906, 71] on link "Create task" at bounding box center [948, 79] width 96 height 27
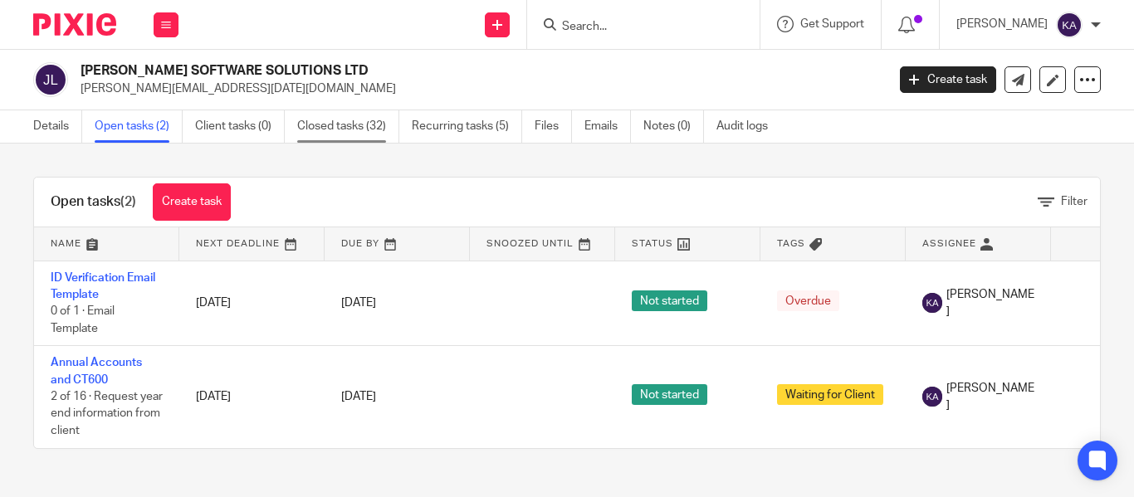
click at [337, 130] on link "Closed tasks (32)" at bounding box center [348, 126] width 102 height 32
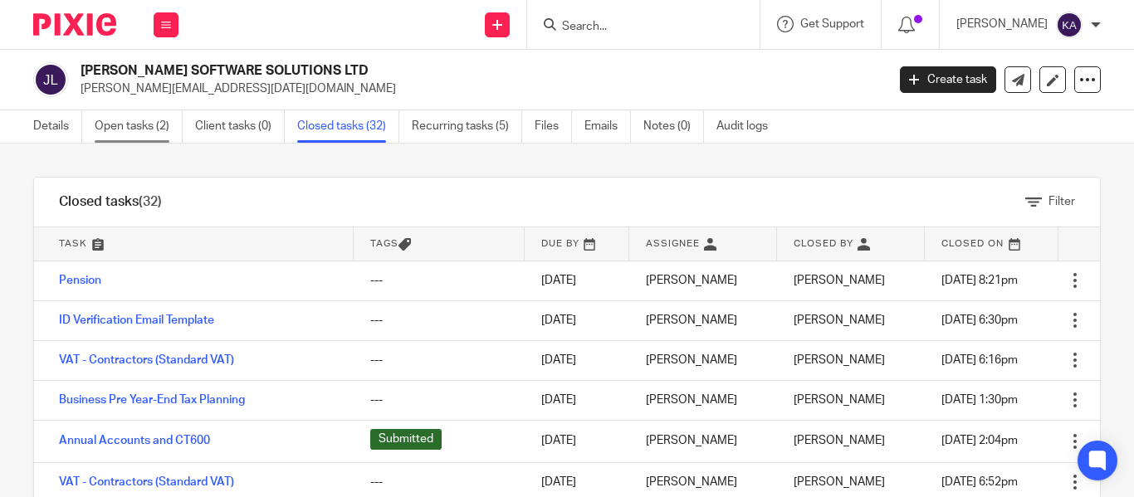
click at [174, 116] on link "Open tasks (2)" at bounding box center [139, 126] width 88 height 32
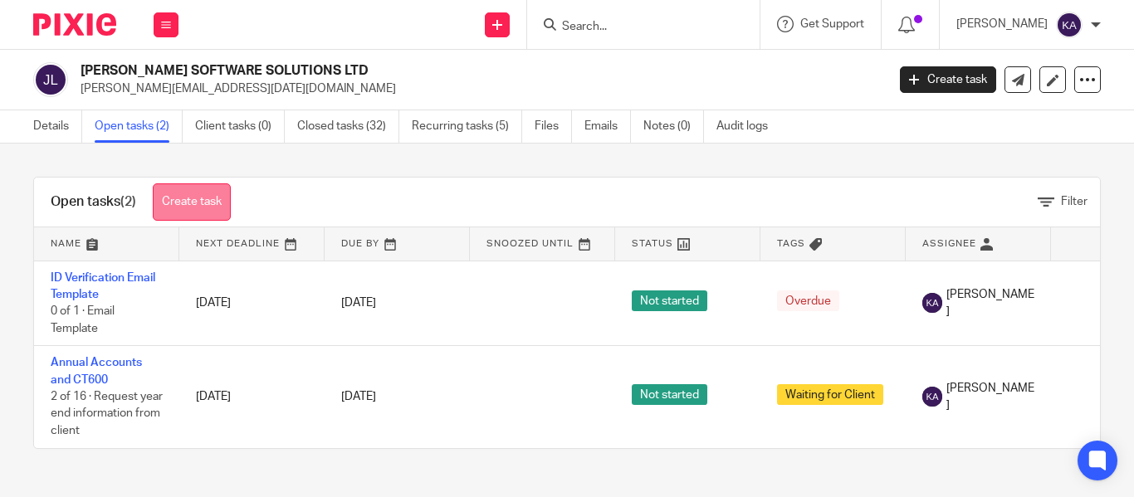
click at [187, 193] on link "Create task" at bounding box center [192, 202] width 78 height 37
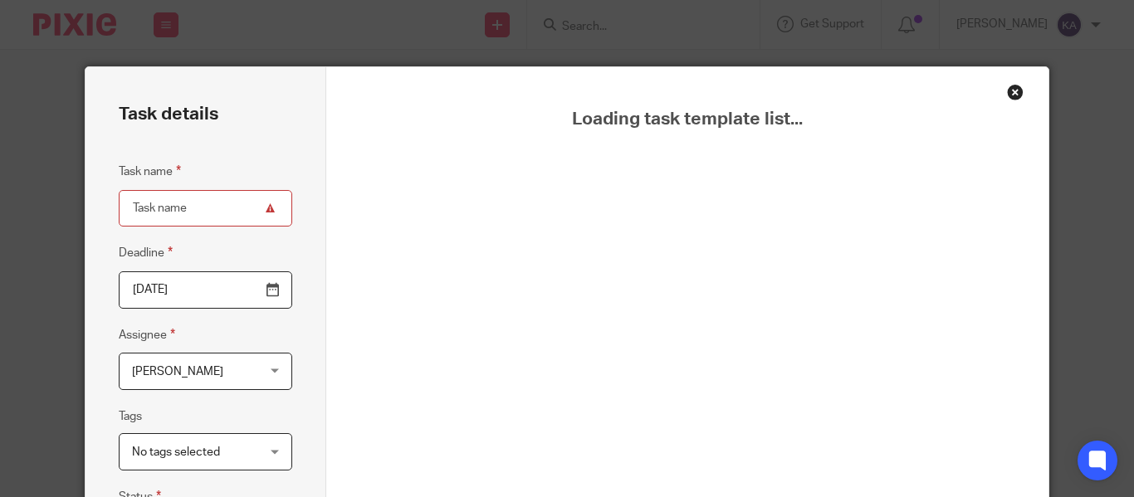
click at [1014, 92] on div "Close this dialog window" at bounding box center [1015, 92] width 17 height 17
click at [1010, 90] on div "Close this dialog window" at bounding box center [1015, 92] width 17 height 17
